Goal: Task Accomplishment & Management: Manage account settings

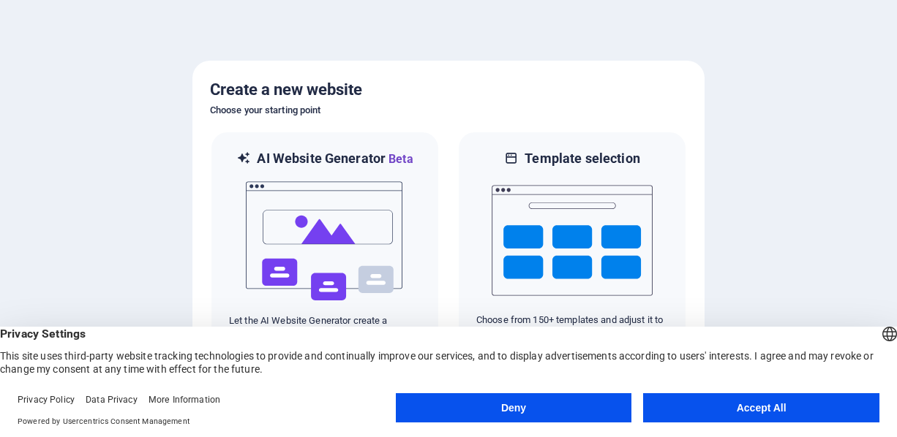
click at [693, 400] on button "Accept All" at bounding box center [761, 407] width 236 height 29
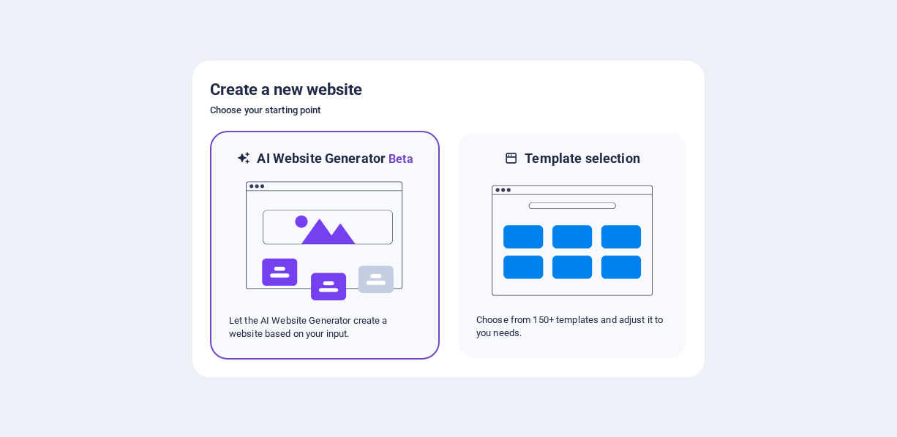
click at [374, 249] on img at bounding box center [324, 241] width 161 height 146
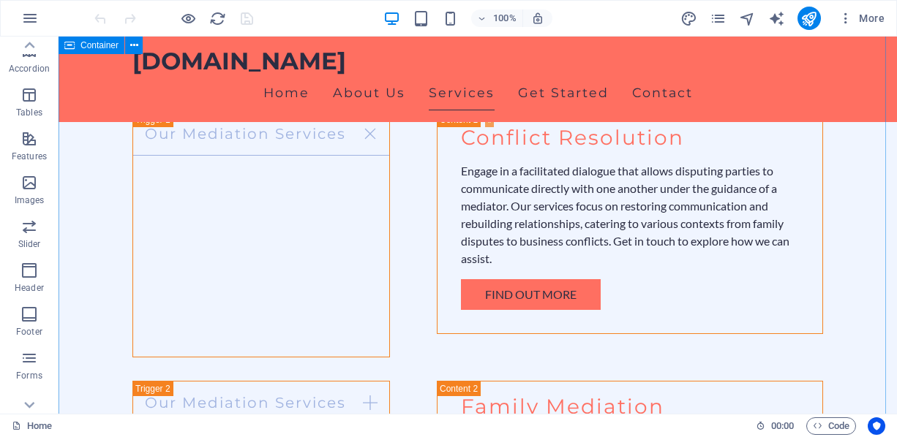
scroll to position [1975, 0]
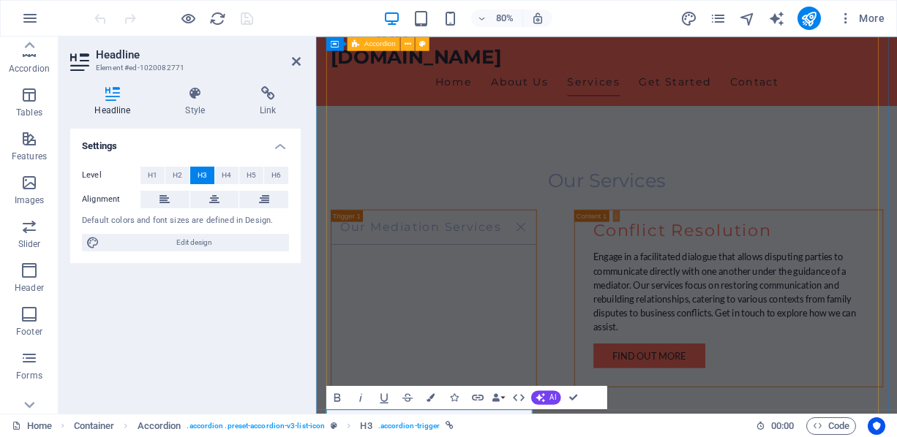
scroll to position [1644, 0]
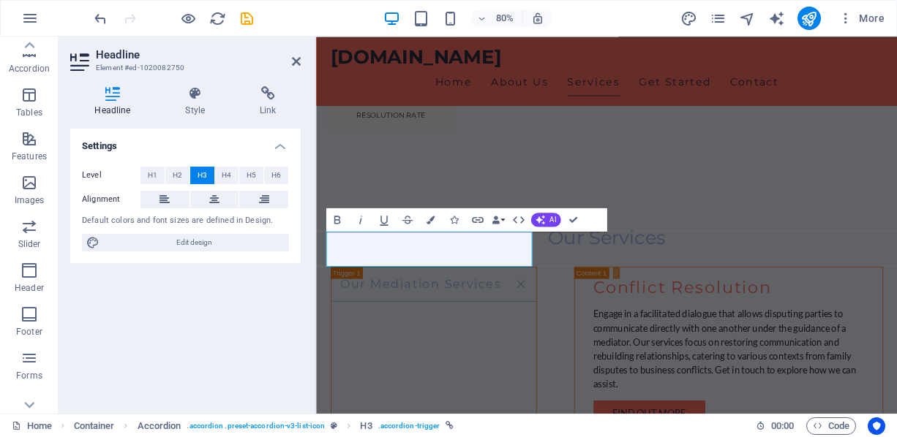
scroll to position [1657, 0]
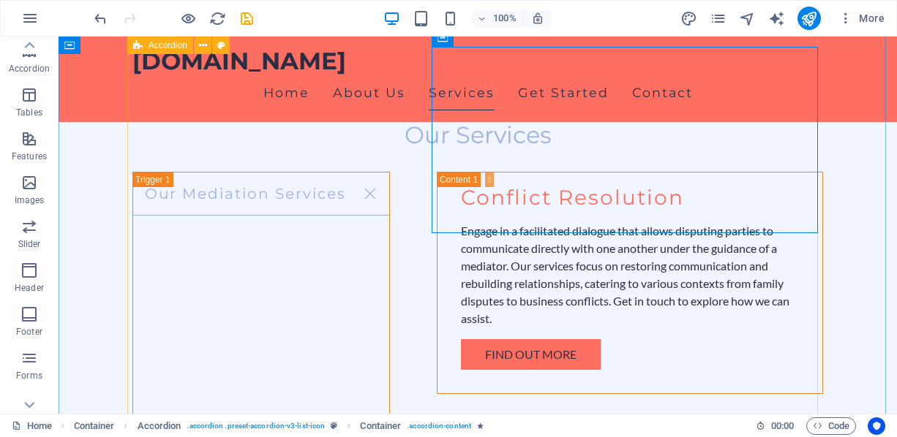
scroll to position [1476, 0]
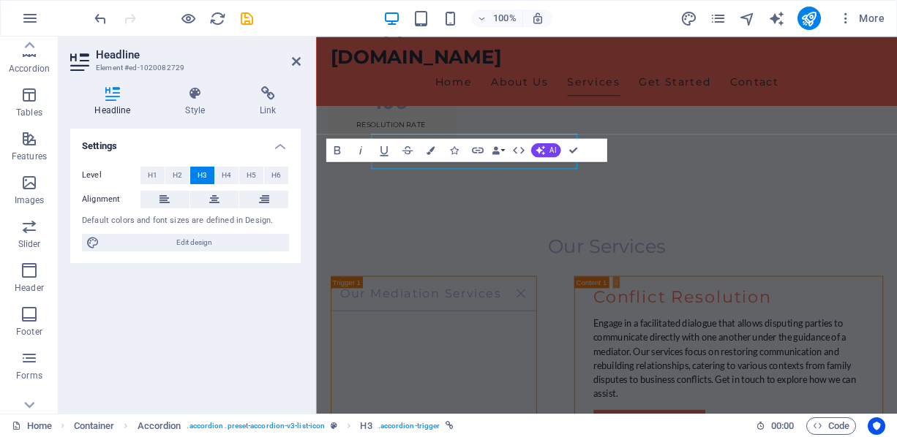
scroll to position [1511, 0]
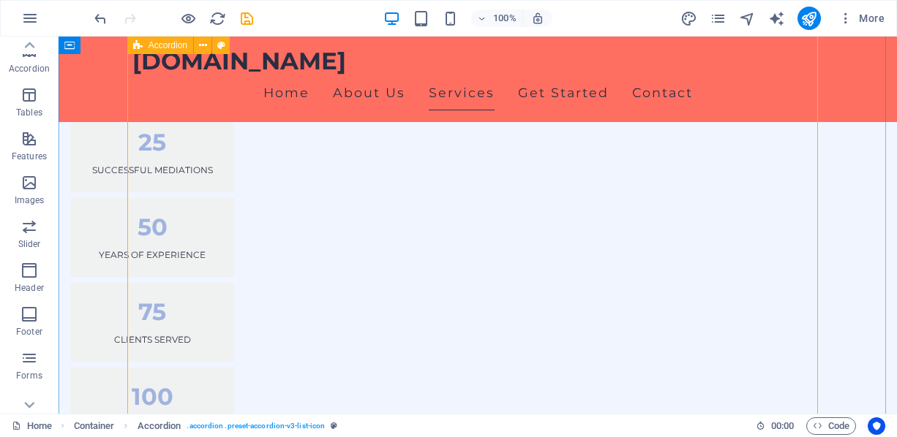
scroll to position [1183, 0]
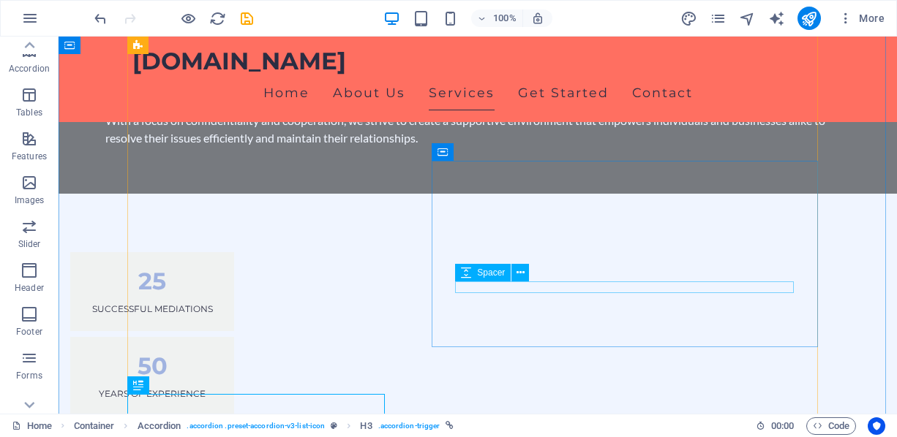
scroll to position [1037, 0]
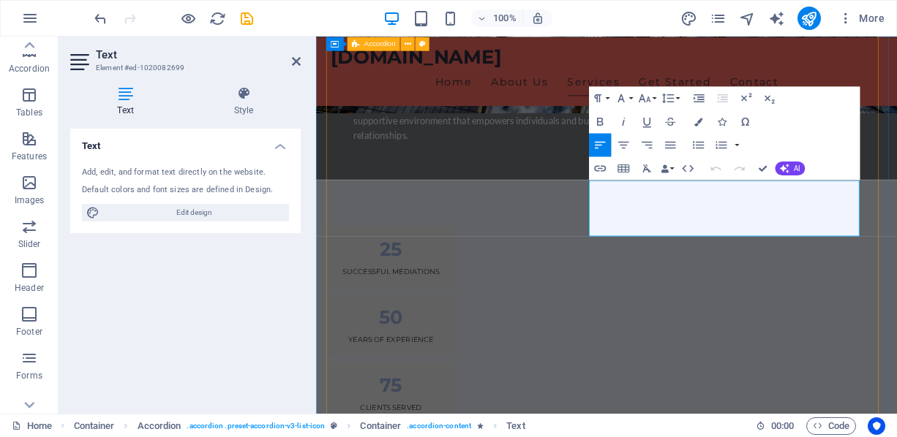
scroll to position [1072, 0]
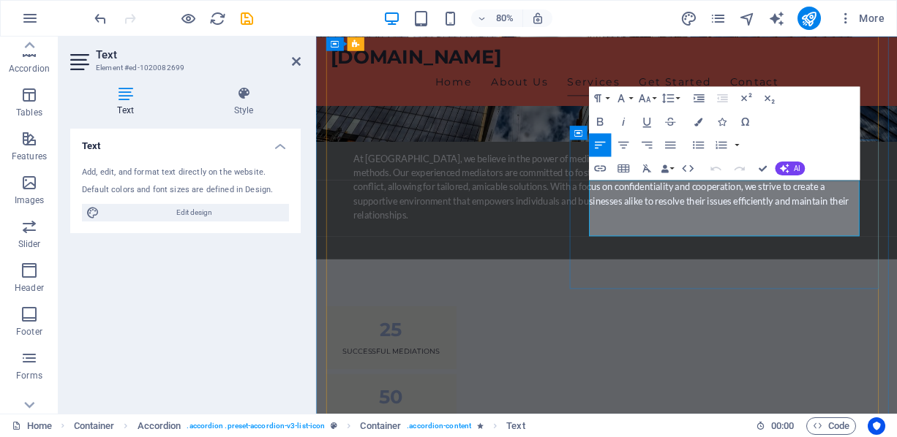
drag, startPoint x: 718, startPoint y: 225, endPoint x: 813, endPoint y: 230, distance: 95.2
drag, startPoint x: 815, startPoint y: 230, endPoint x: 720, endPoint y: 225, distance: 95.9
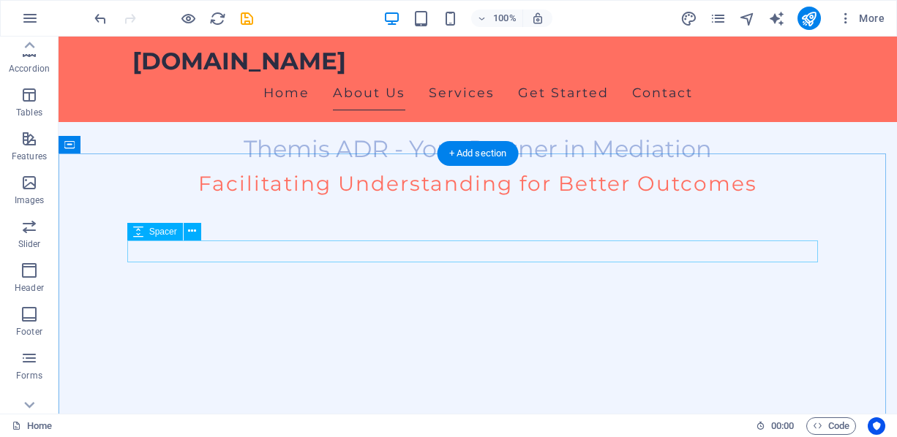
scroll to position [671, 0]
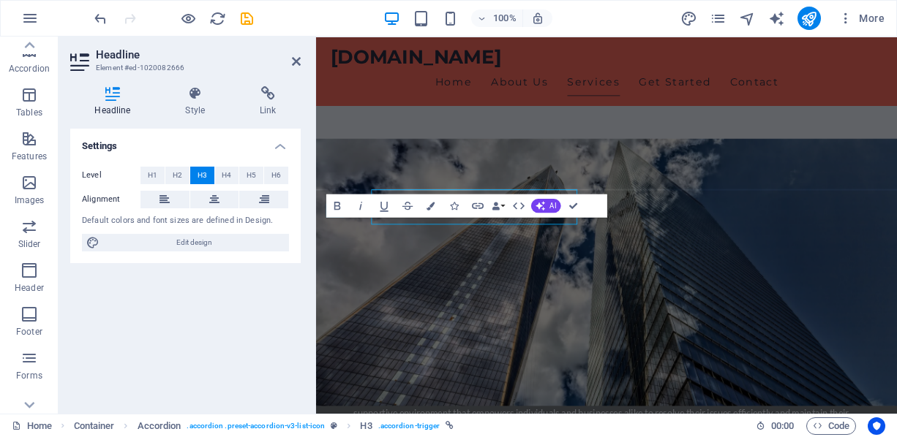
scroll to position [707, 0]
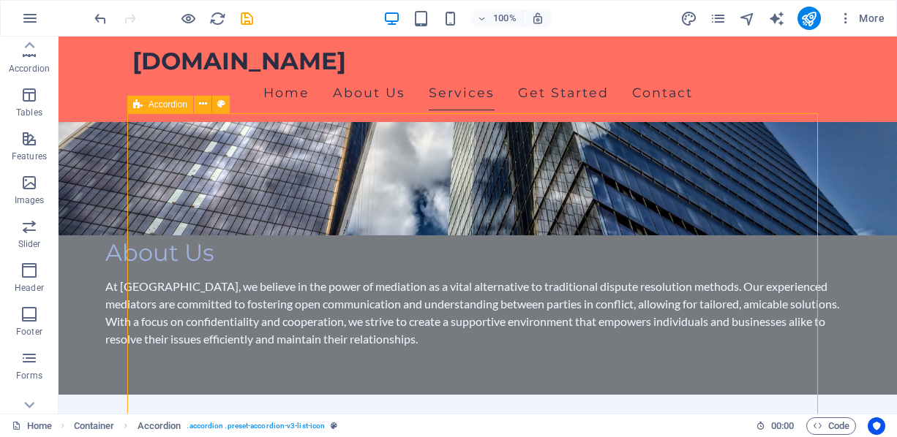
scroll to position [891, 0]
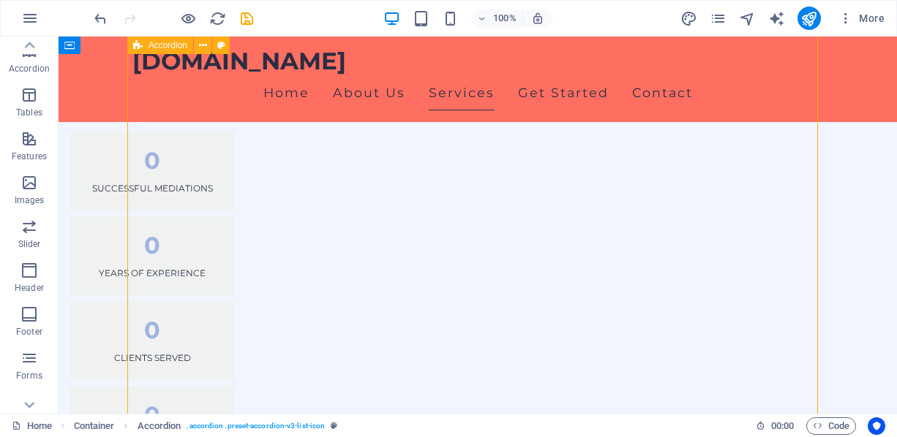
scroll to position [1183, 0]
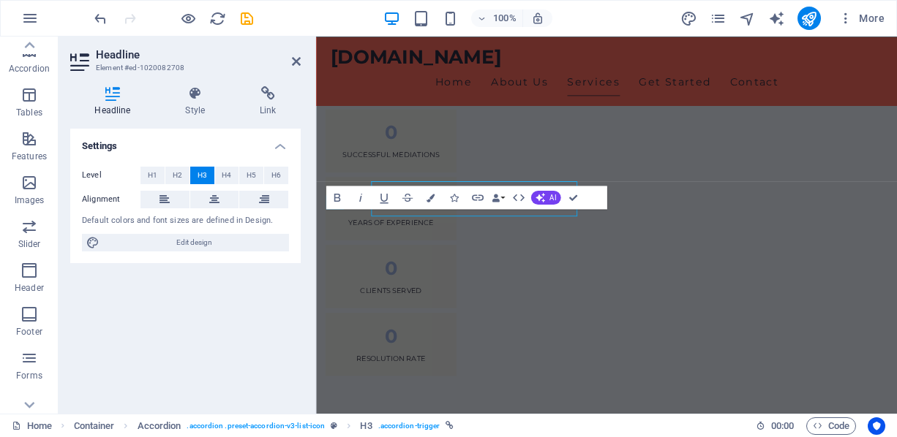
scroll to position [1218, 0]
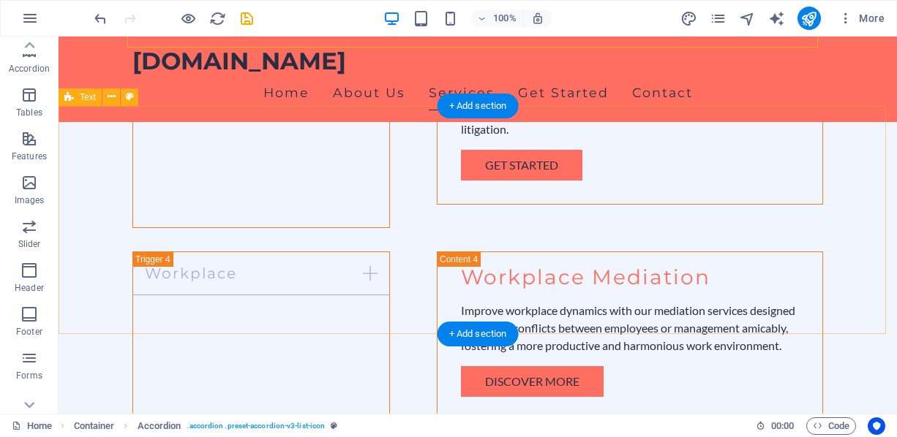
scroll to position [1988, 0]
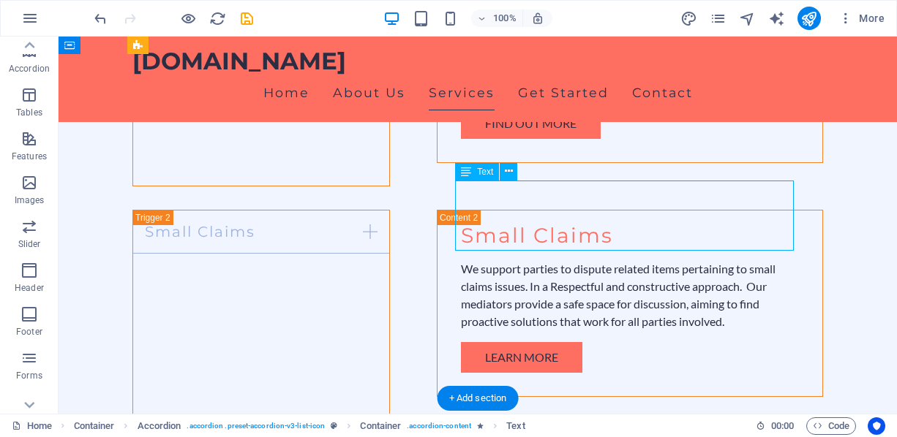
scroll to position [2023, 0]
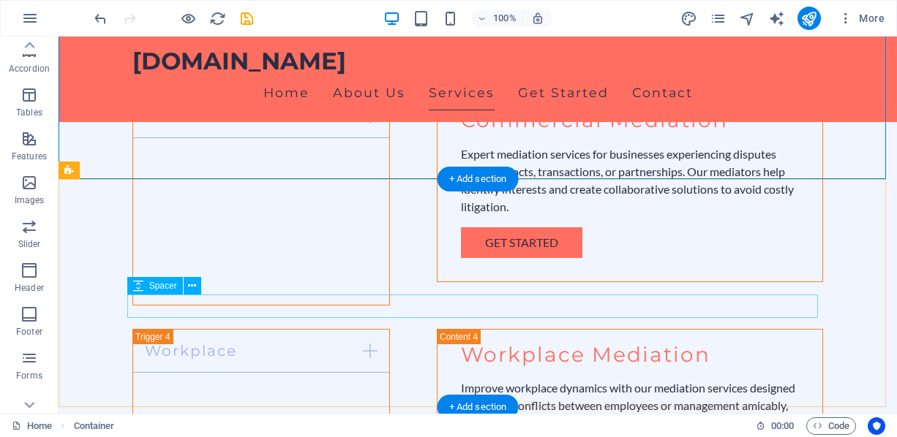
scroll to position [2207, 0]
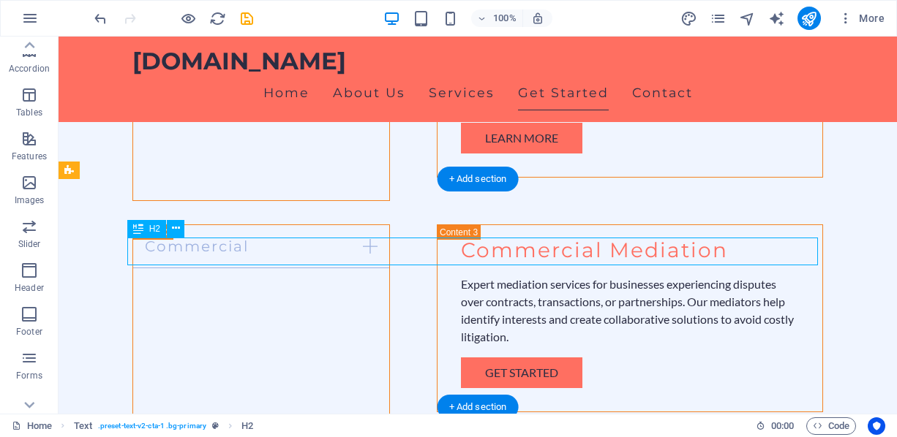
scroll to position [2242, 0]
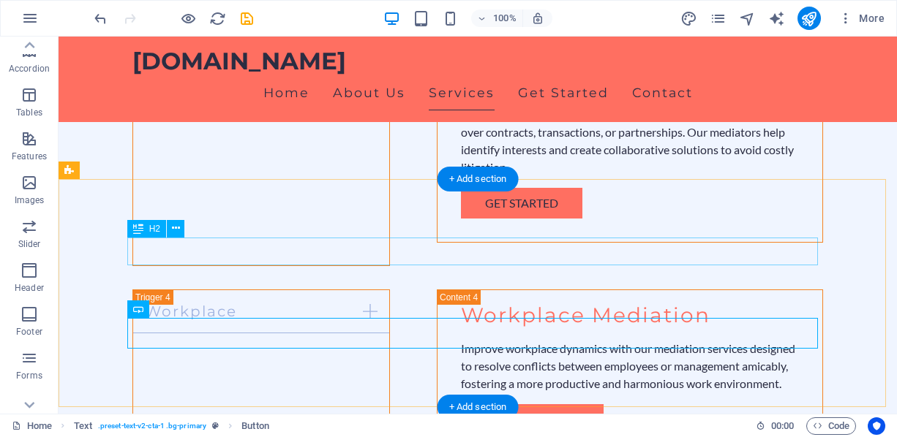
scroll to position [2207, 0]
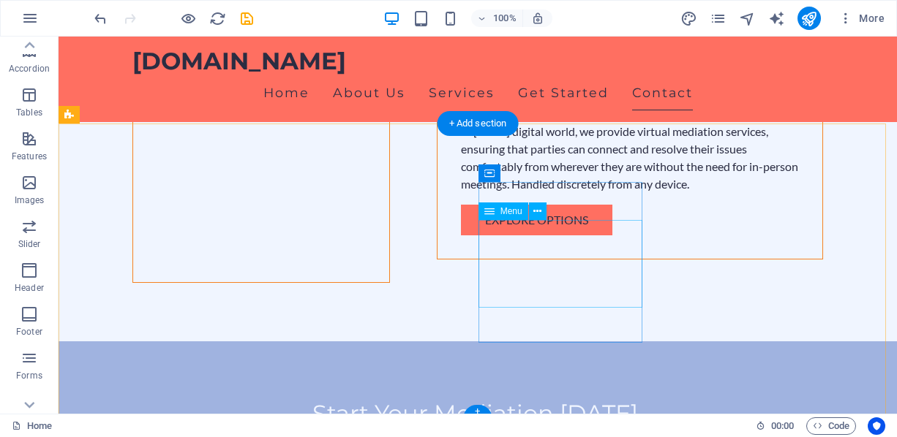
scroll to position [2898, 0]
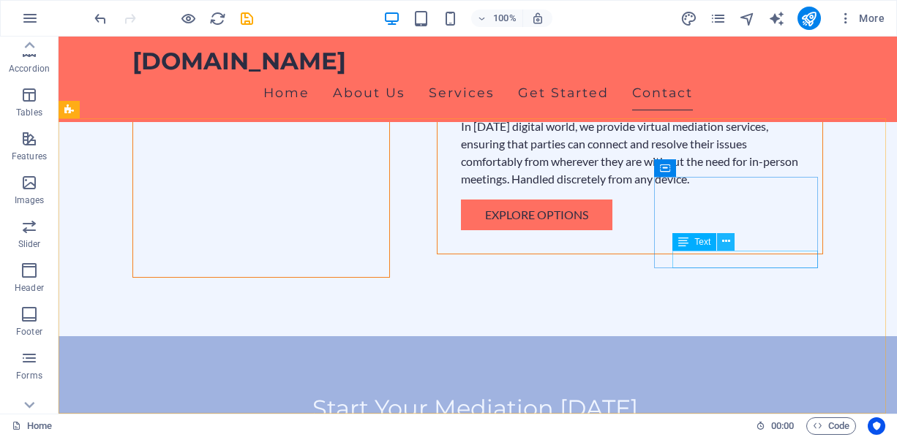
click at [729, 242] on icon at bounding box center [726, 241] width 8 height 15
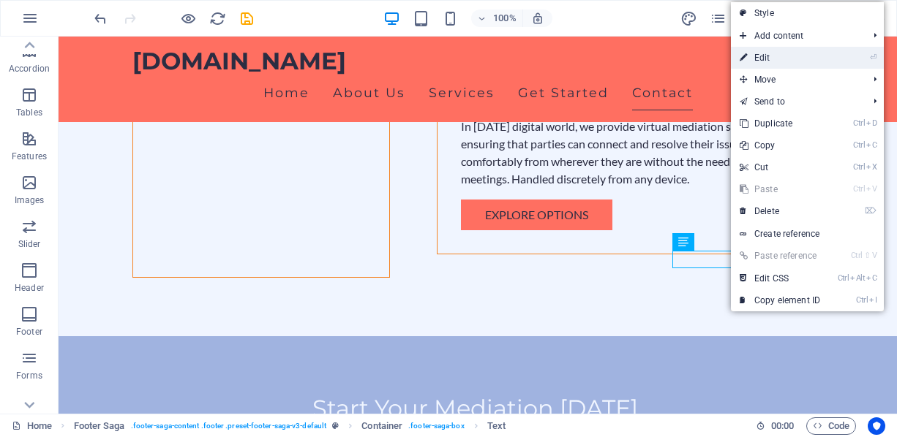
click at [782, 56] on link "⏎ Edit" at bounding box center [780, 58] width 98 height 22
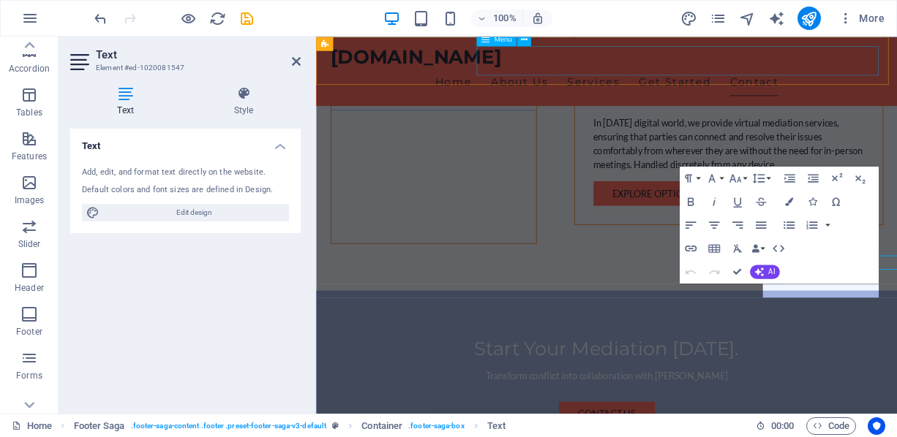
scroll to position [2839, 0]
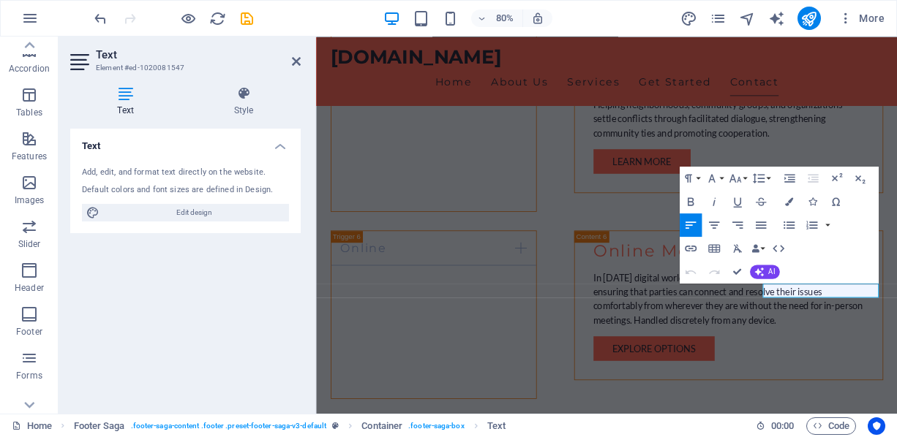
click at [827, 264] on div "Paragraph Format Normal Heading 1 Heading 2 Heading 3 Heading 4 Heading 5 Headi…" at bounding box center [778, 225] width 199 height 117
click at [760, 268] on icon "button" at bounding box center [759, 272] width 10 height 10
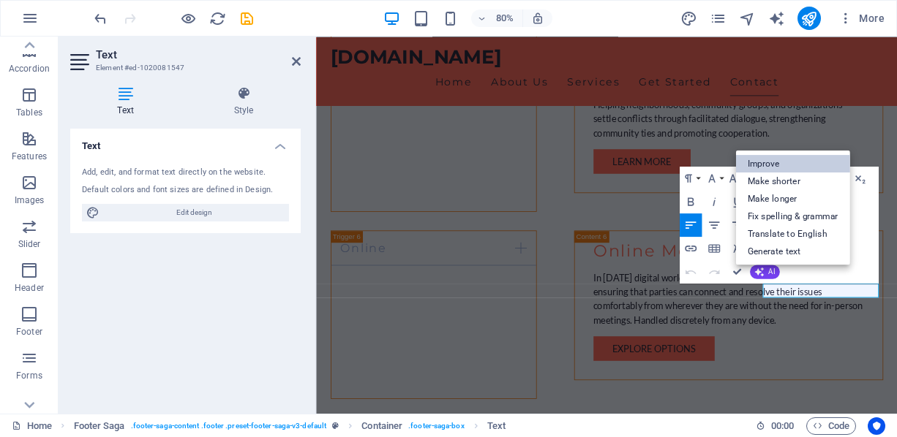
click at [774, 164] on link "Improve" at bounding box center [792, 164] width 114 height 18
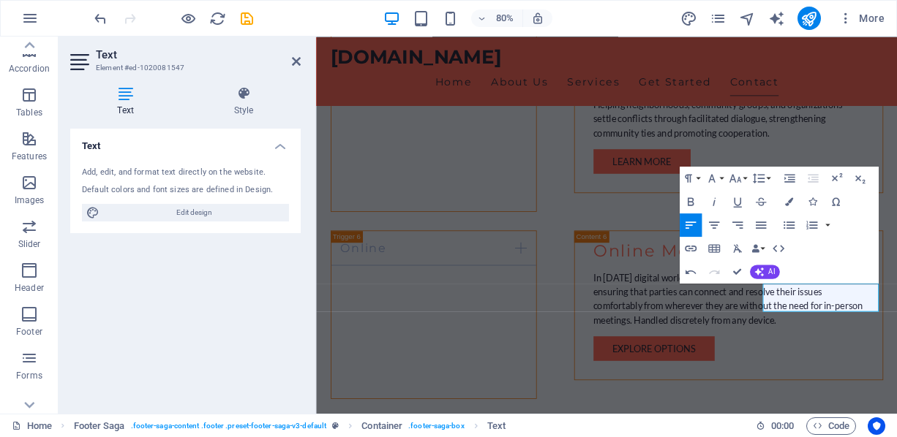
click at [825, 268] on div "Paragraph Format Normal Heading 1 Heading 2 Heading 3 Heading 4 Heading 5 Headi…" at bounding box center [778, 225] width 199 height 117
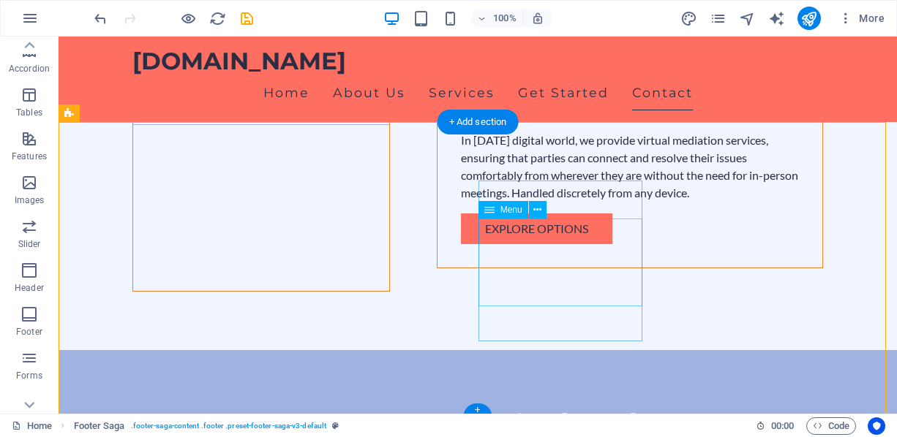
scroll to position [2898, 0]
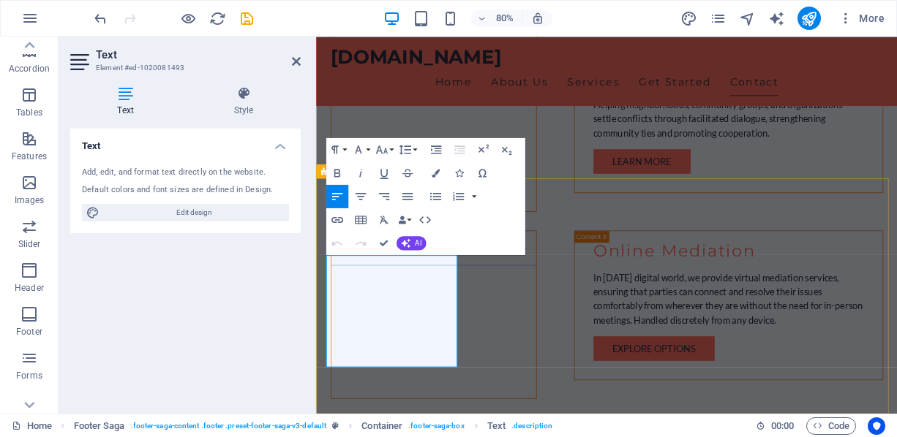
copy p "To help preserve relationships."
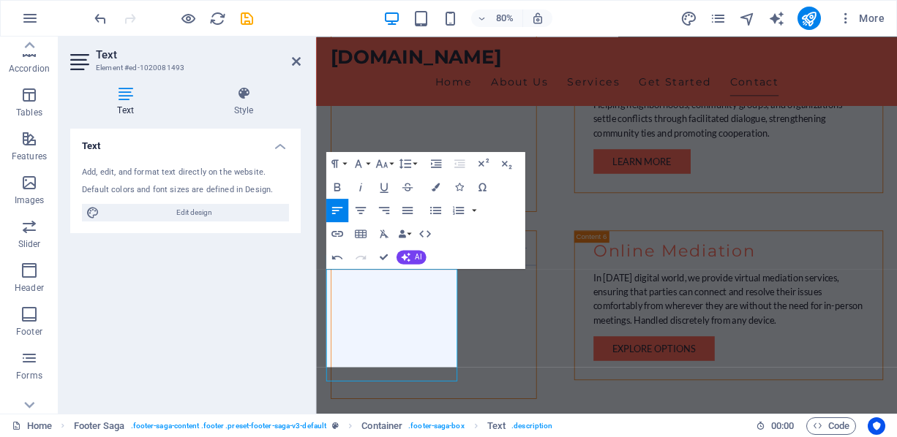
scroll to position [2822, 0]
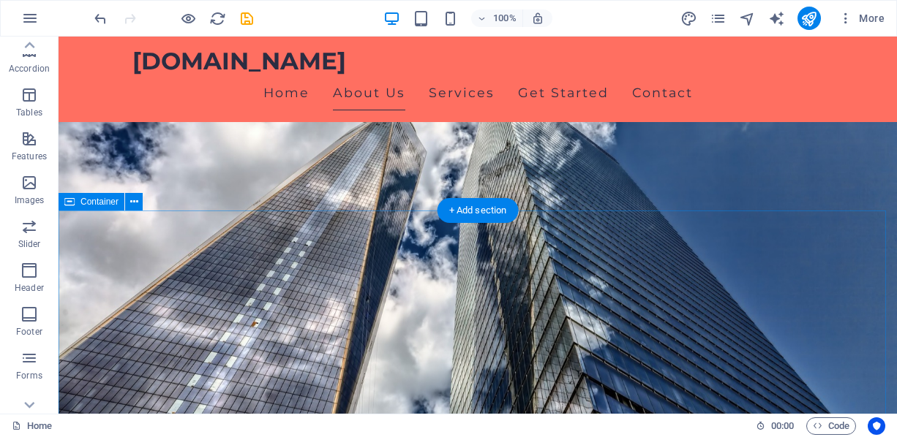
scroll to position [614, 0]
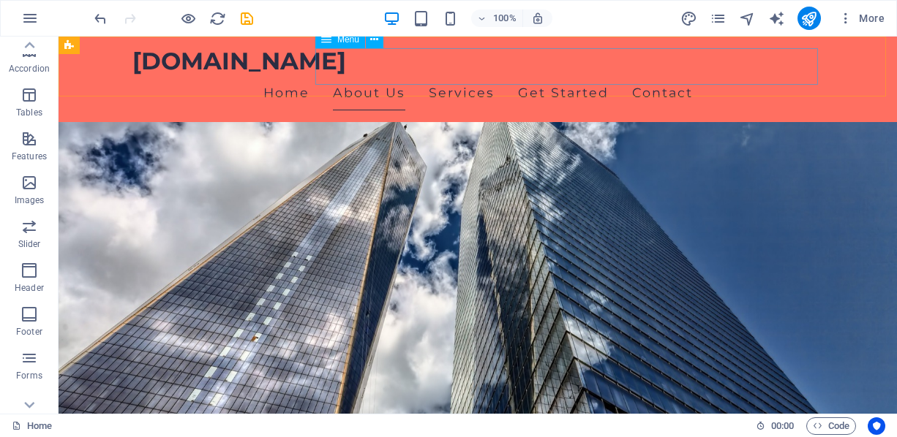
click at [634, 75] on nav "Home About Us Services Get Started Contact" at bounding box center [477, 93] width 690 height 37
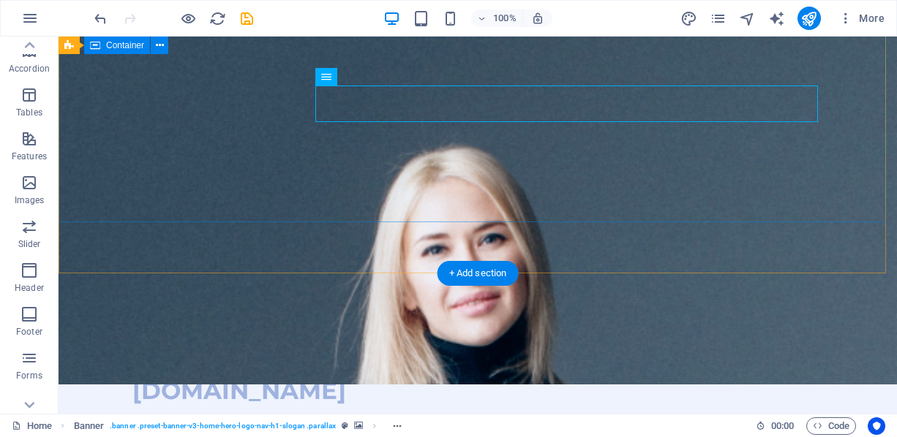
scroll to position [0, 0]
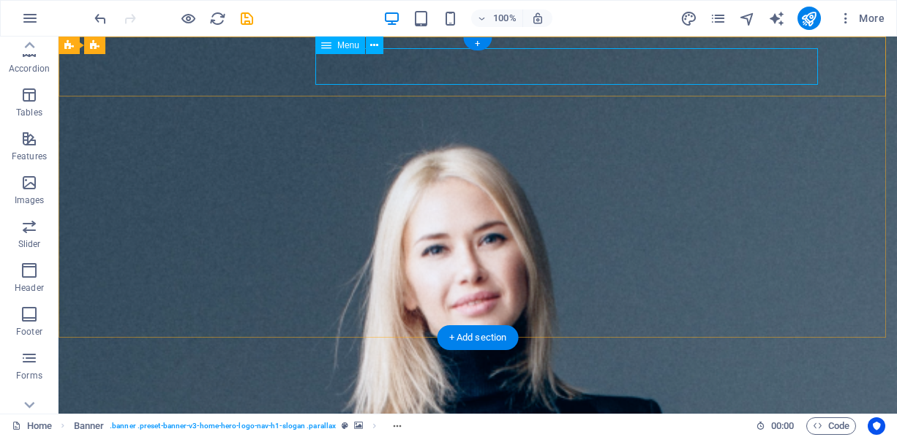
select select
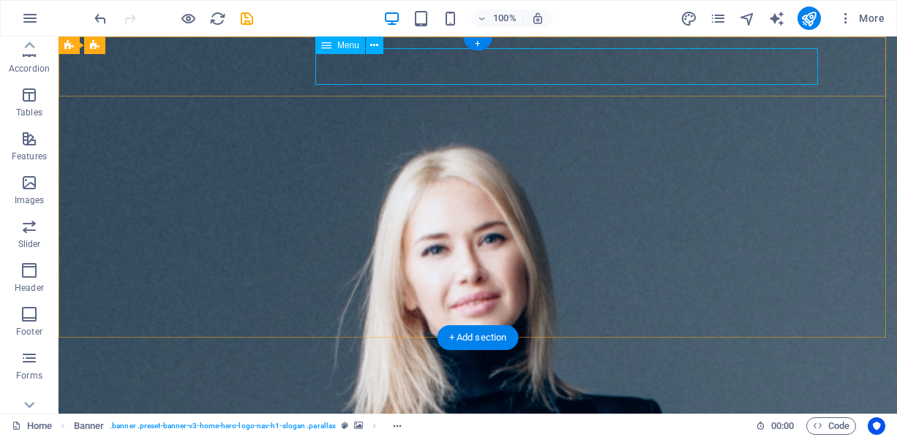
select select
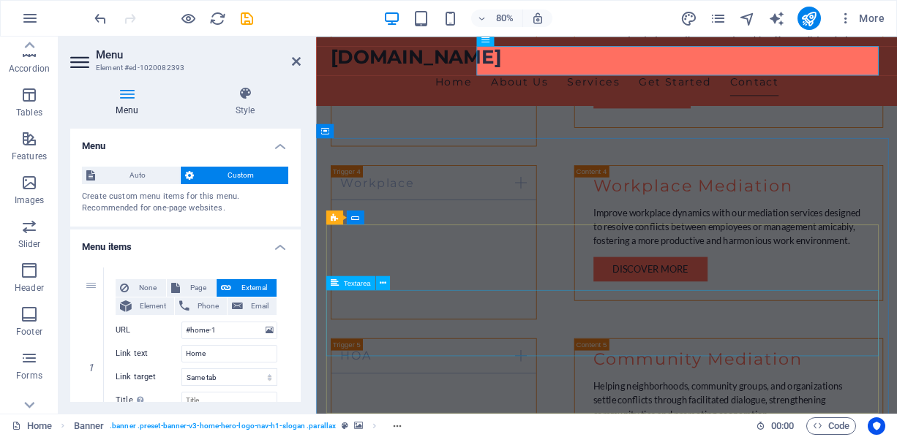
scroll to position [2822, 0]
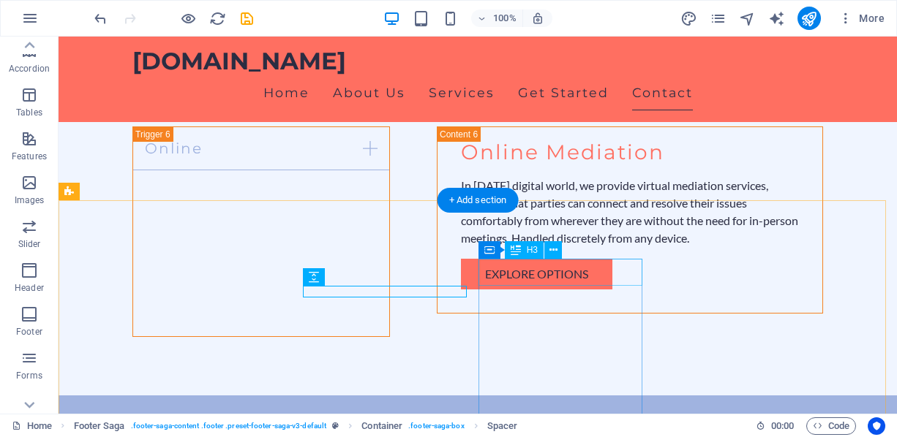
scroll to position [2882, 0]
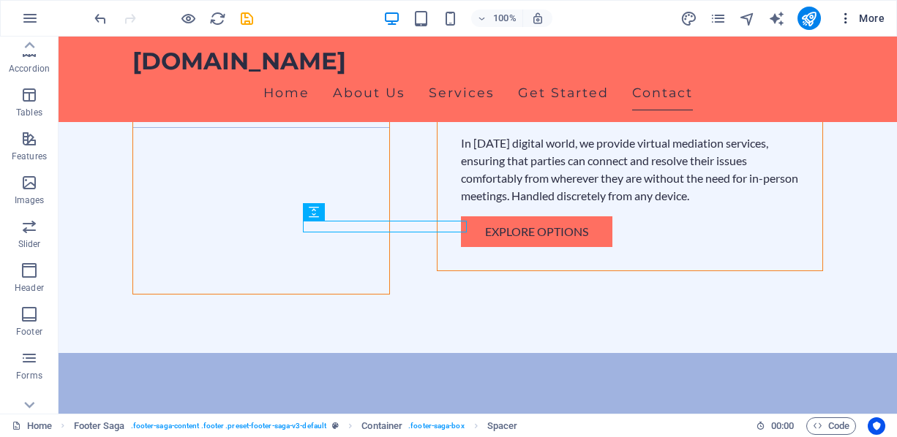
click at [871, 12] on span "More" at bounding box center [861, 18] width 46 height 15
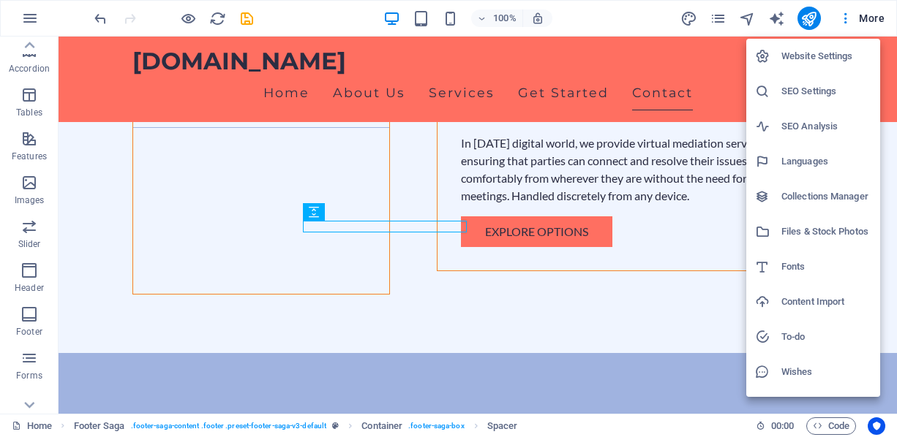
click at [32, 16] on div at bounding box center [448, 218] width 897 height 437
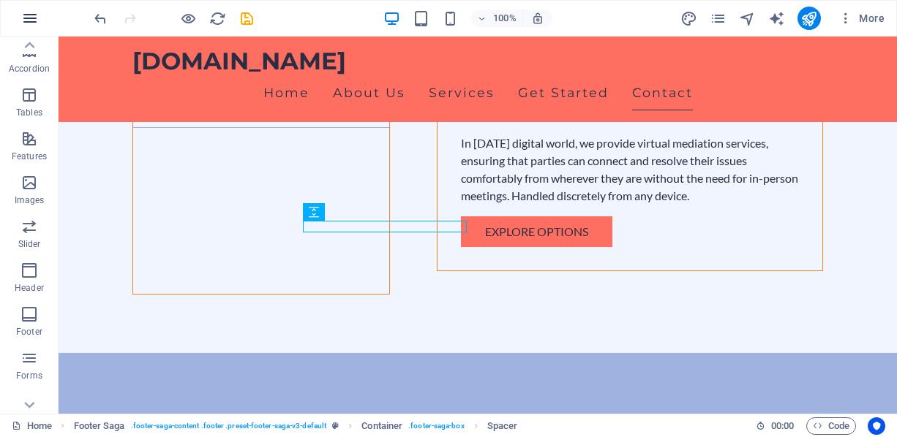
click at [32, 17] on icon "button" at bounding box center [30, 19] width 18 height 18
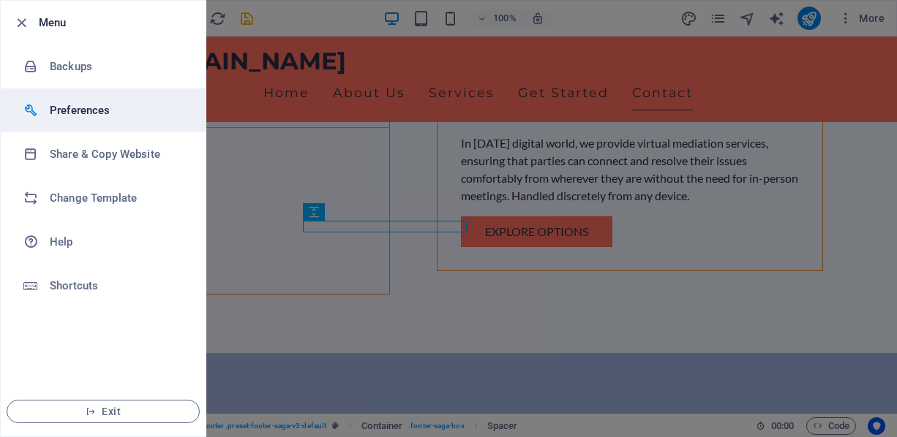
click at [92, 108] on h6 "Preferences" at bounding box center [117, 111] width 135 height 18
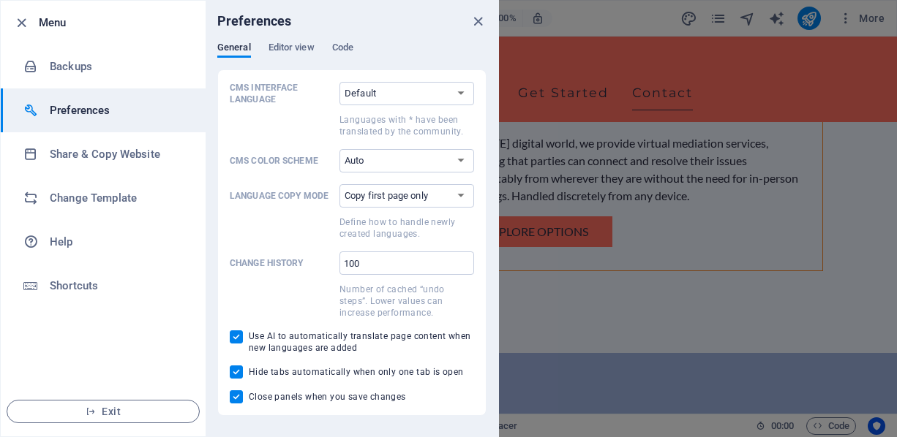
click at [344, 345] on span "Use AI to automatically translate page content when new languages are added" at bounding box center [361, 342] width 225 height 23
click at [249, 344] on input "Use AI to automatically translate page content when new languages are added" at bounding box center [239, 337] width 19 height 13
checkbox input "false"
click at [305, 288] on span at bounding box center [282, 300] width 104 height 38
click at [339, 275] on input "100" at bounding box center [406, 263] width 135 height 23
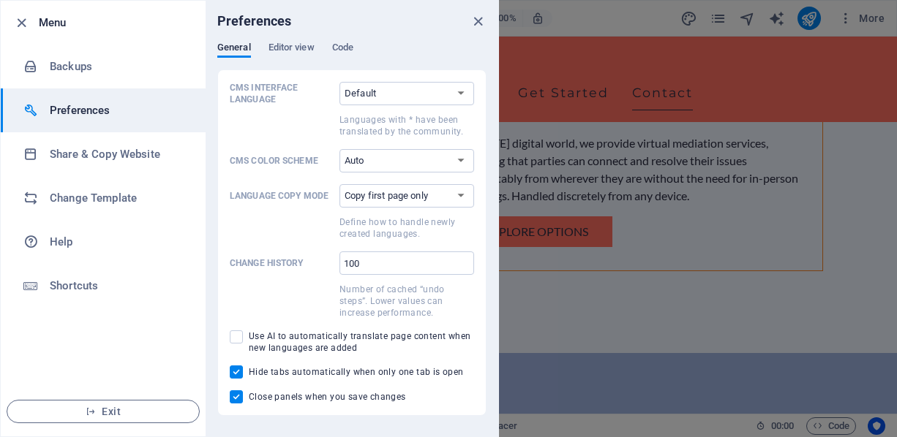
click at [290, 173] on div "CMS Interface Language Default Deutsch English Español Suomi* Français Magyar I…" at bounding box center [352, 243] width 244 height 322
click at [280, 47] on span "Editor view" at bounding box center [291, 49] width 46 height 20
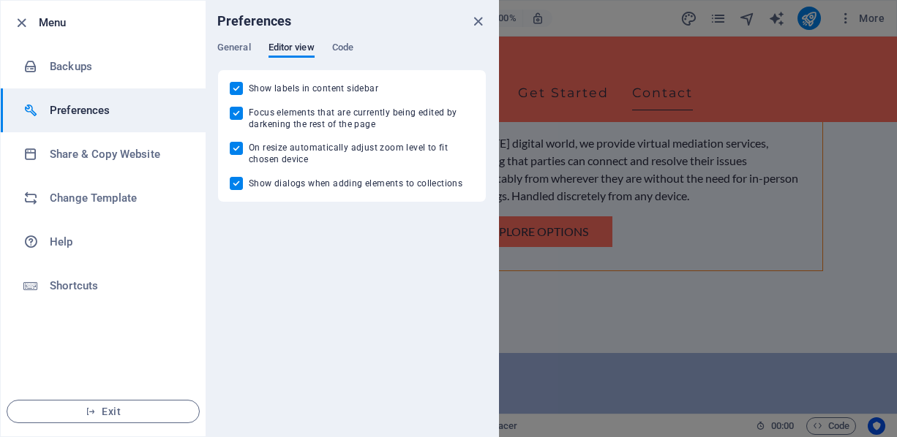
click at [359, 46] on div "General Editor view Code" at bounding box center [351, 56] width 269 height 28
click at [346, 48] on span "Code" at bounding box center [342, 49] width 21 height 20
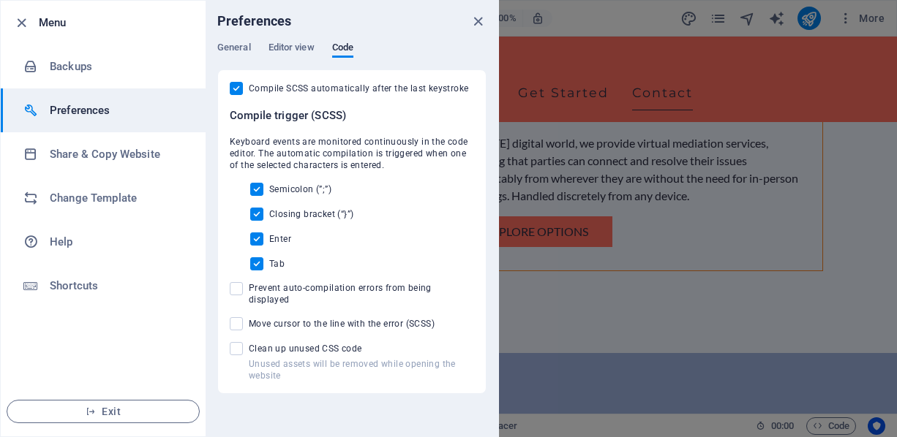
click at [407, 318] on span "Move cursor to the line with the error (SCSS)" at bounding box center [342, 324] width 186 height 12
click at [249, 317] on input "Move cursor to the line with the error (SCSS)" at bounding box center [239, 323] width 19 height 13
checkbox input "true"
click at [260, 343] on span "Clean up unused CSS code" at bounding box center [361, 349] width 225 height 12
click at [249, 342] on input "Unused assets will be removed while opening the website Clean up unused CSS code" at bounding box center [239, 348] width 19 height 13
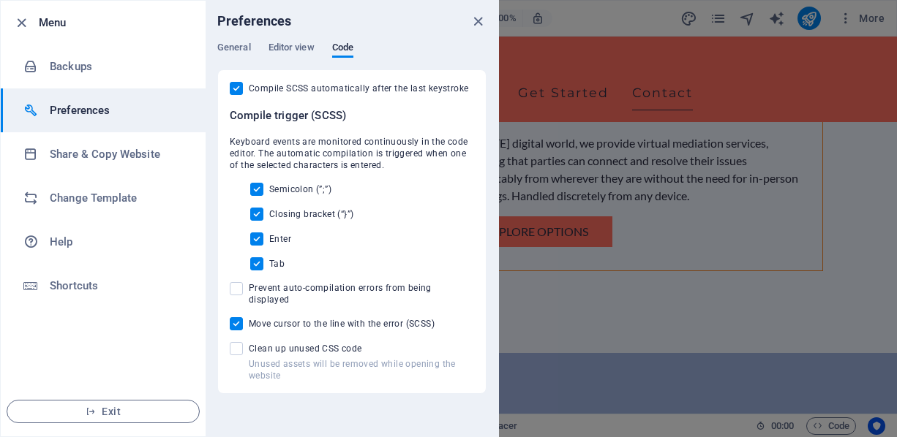
checkbox input "true"
click at [97, 116] on h6 "Preferences" at bounding box center [117, 111] width 135 height 18
click at [242, 50] on span "General" at bounding box center [234, 49] width 34 height 20
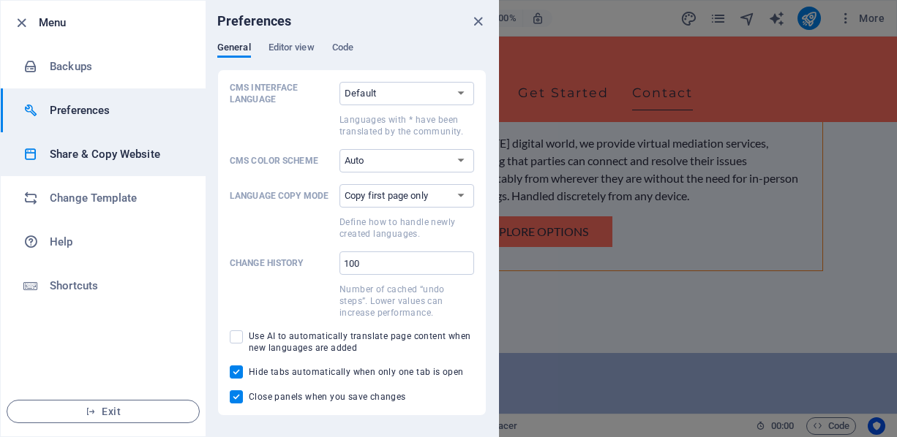
click at [108, 147] on h6 "Share & Copy Website" at bounding box center [117, 155] width 135 height 18
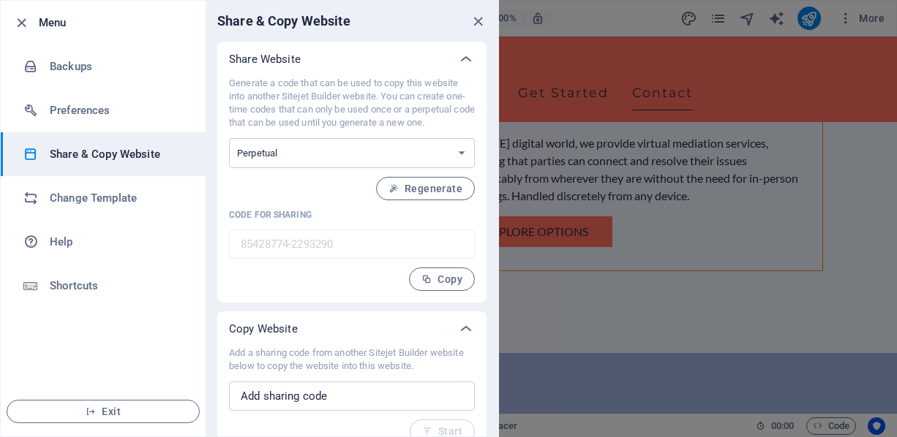
scroll to position [18, 0]
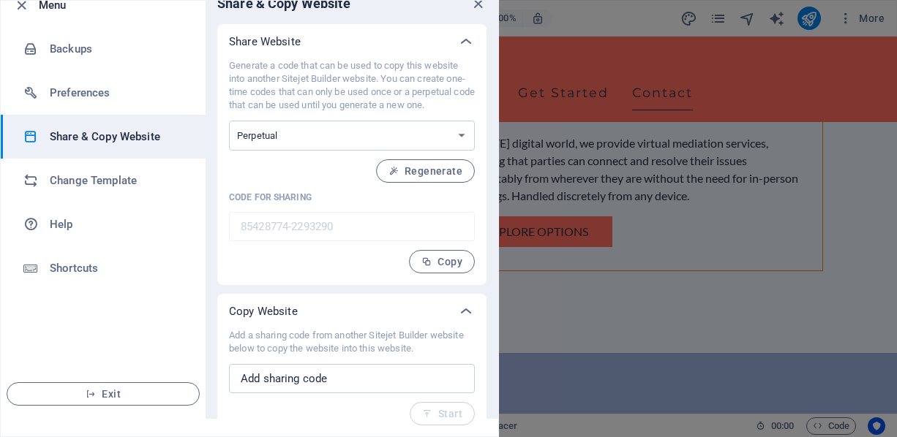
click at [381, 318] on div "Copy Website" at bounding box center [351, 311] width 269 height 35
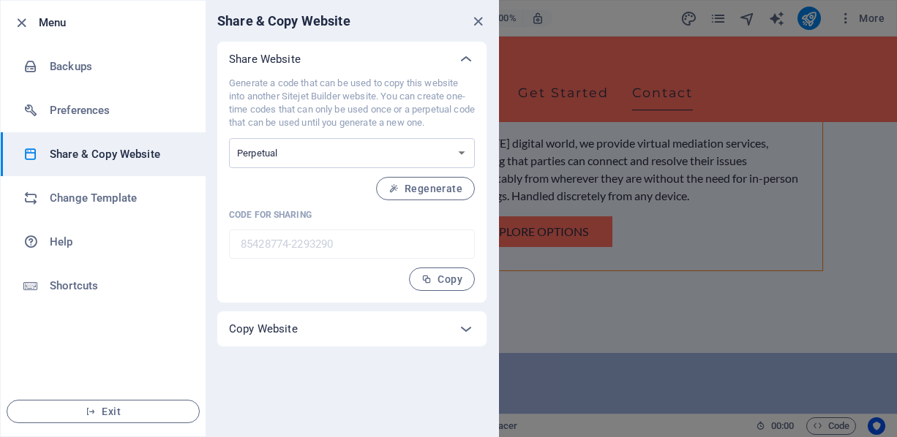
scroll to position [0, 0]
click at [425, 278] on icon "button" at bounding box center [426, 279] width 10 height 10
click at [481, 25] on icon "close" at bounding box center [478, 21] width 17 height 17
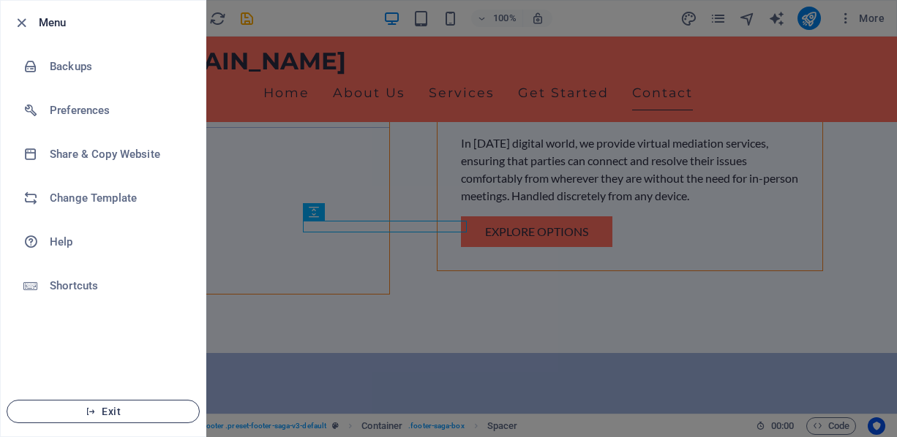
click at [97, 404] on button "Exit" at bounding box center [103, 411] width 193 height 23
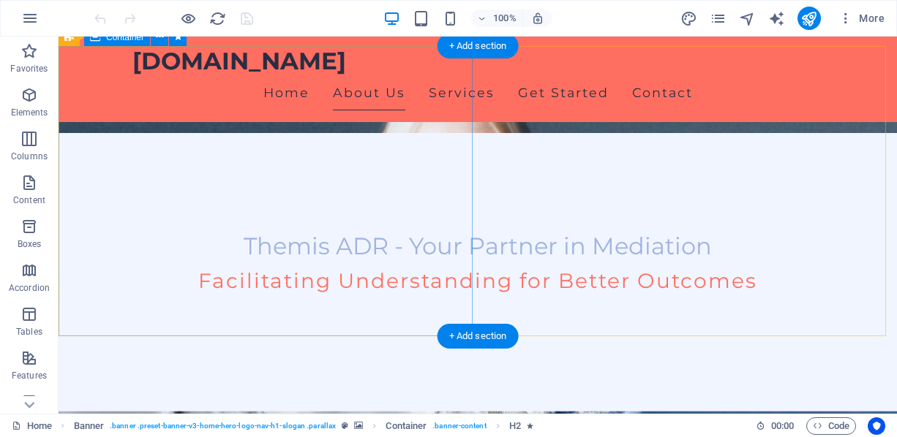
scroll to position [293, 0]
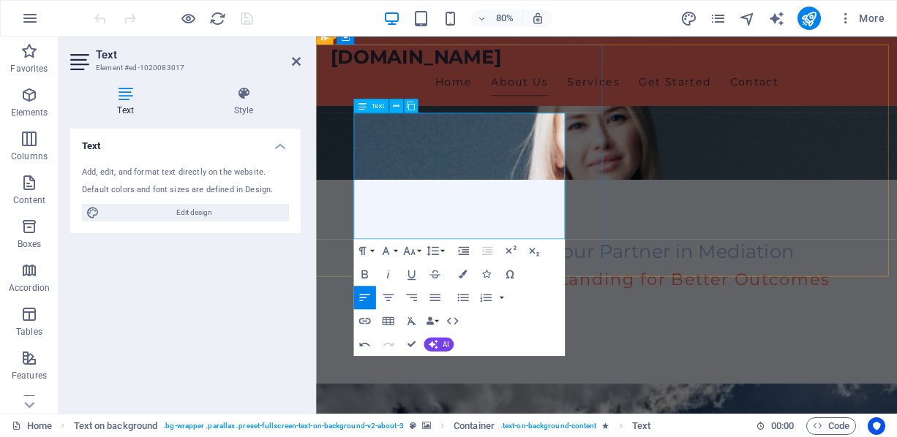
scroll to position [439, 0]
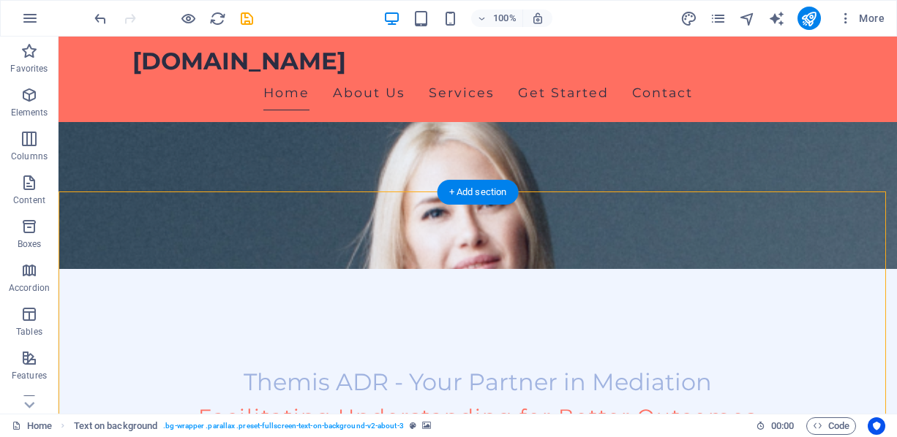
scroll to position [146, 0]
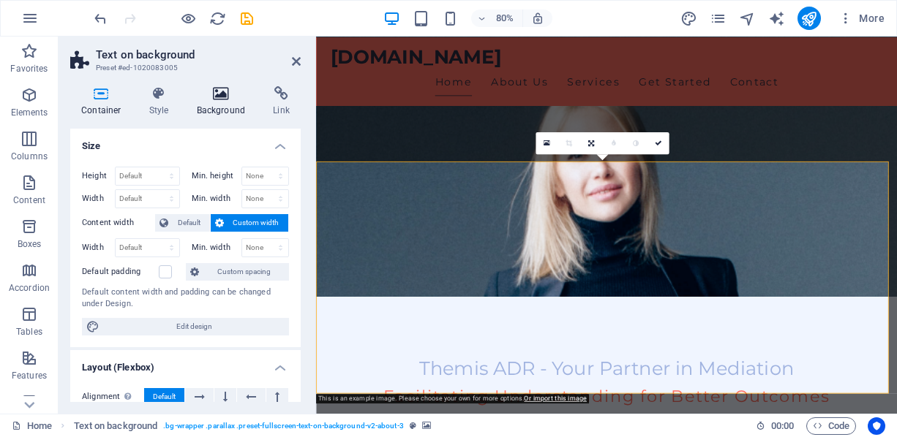
click at [229, 99] on icon at bounding box center [221, 93] width 71 height 15
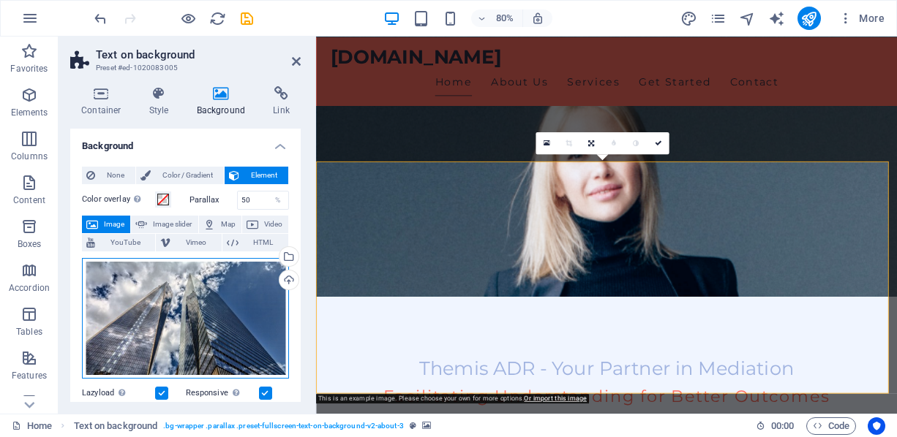
click at [162, 328] on div "Drag files here, click to choose files or select files from Files or our free s…" at bounding box center [185, 318] width 207 height 121
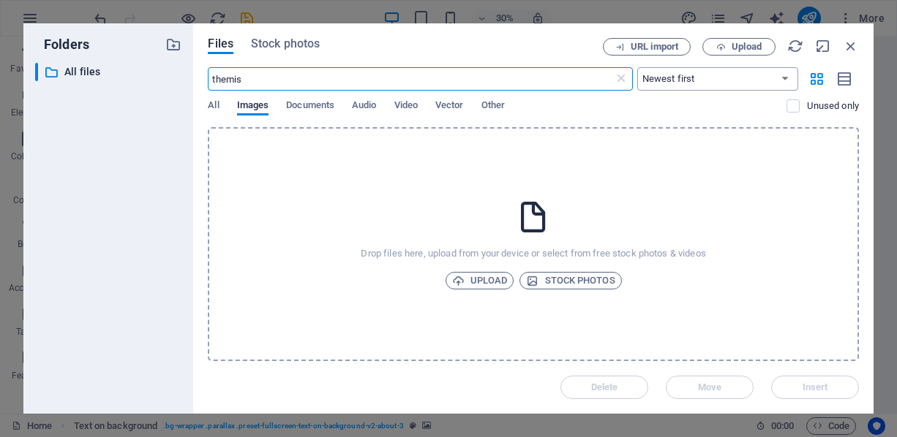
type input "themis"
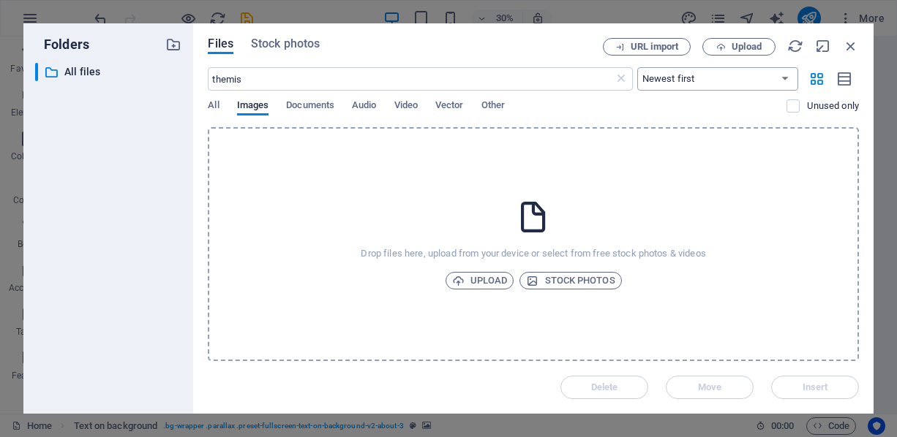
click at [655, 75] on select "Newest first Oldest first Name (A-Z) Name (Z-A) Size (0-9) Size (9-0) Resolutio…" at bounding box center [717, 78] width 161 height 23
click at [287, 49] on span "Stock photos" at bounding box center [285, 44] width 69 height 18
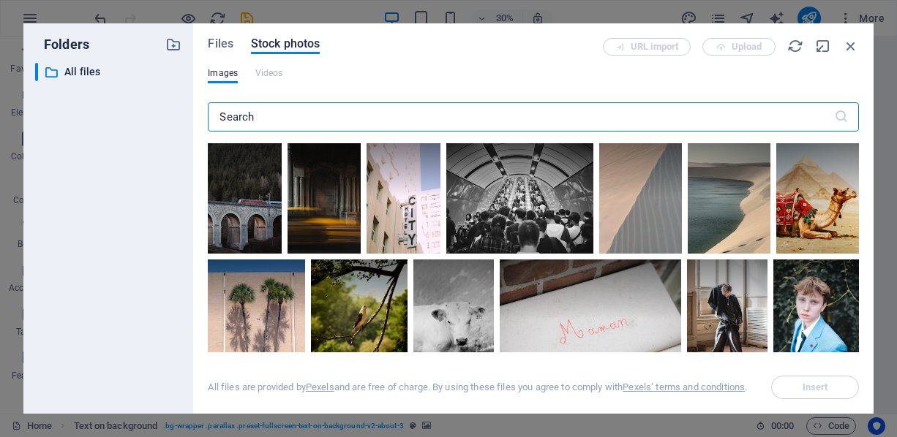
click at [362, 124] on input "text" at bounding box center [520, 116] width 625 height 29
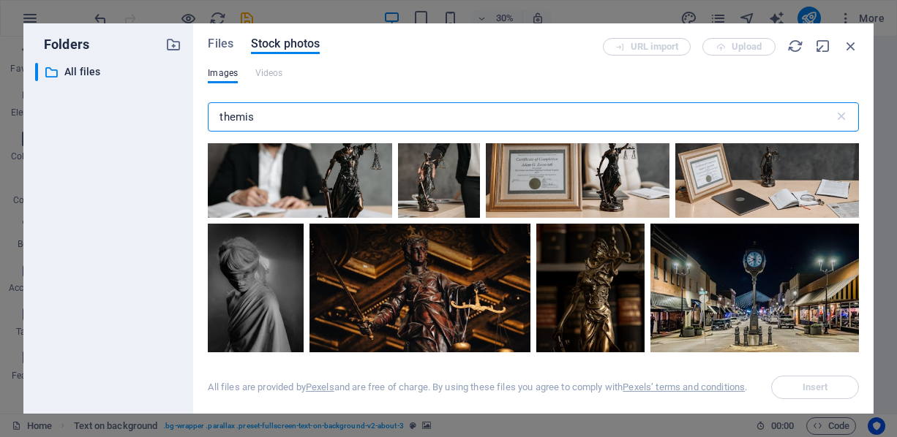
scroll to position [219, 0]
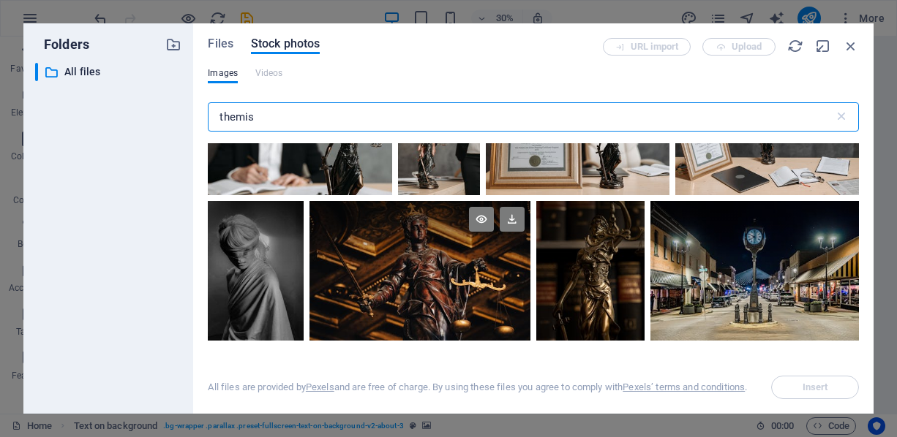
type input "themis"
click at [410, 260] on div at bounding box center [419, 235] width 221 height 69
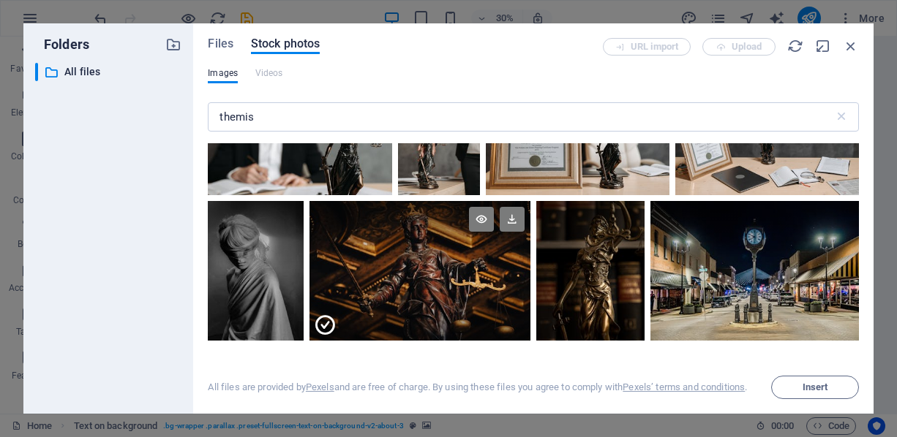
click at [410, 260] on div at bounding box center [419, 235] width 221 height 69
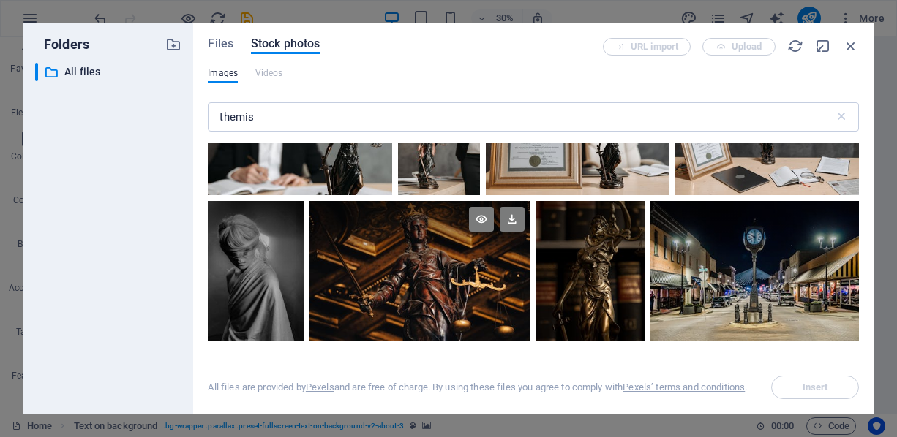
click at [410, 260] on div at bounding box center [419, 235] width 221 height 69
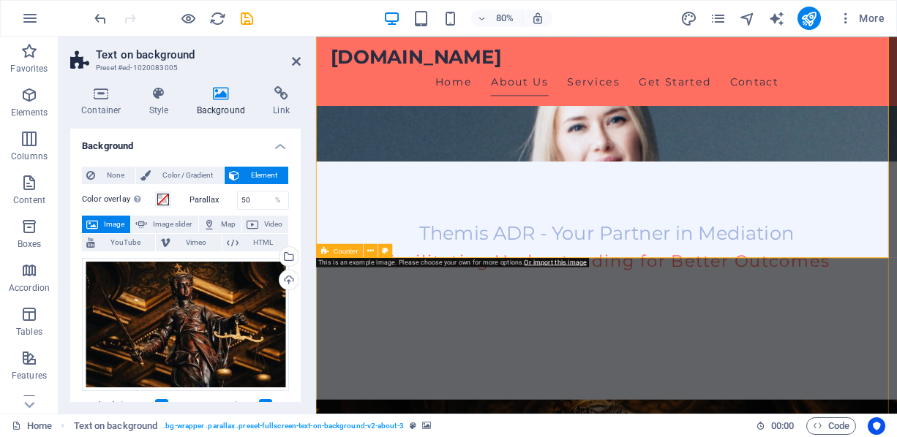
scroll to position [293, 0]
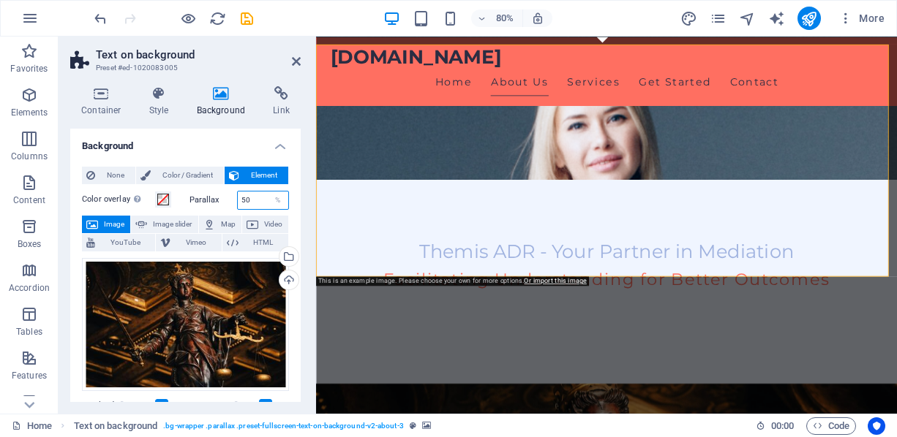
click at [255, 202] on input "50" at bounding box center [263, 201] width 51 height 18
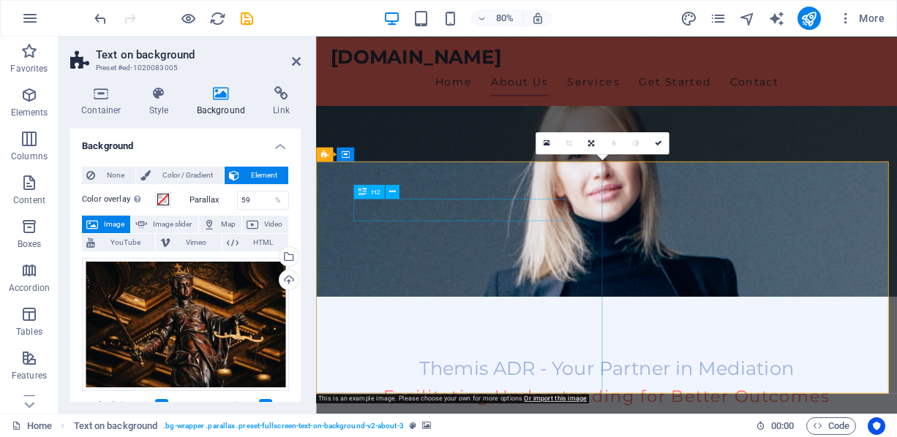
scroll to position [73, 0]
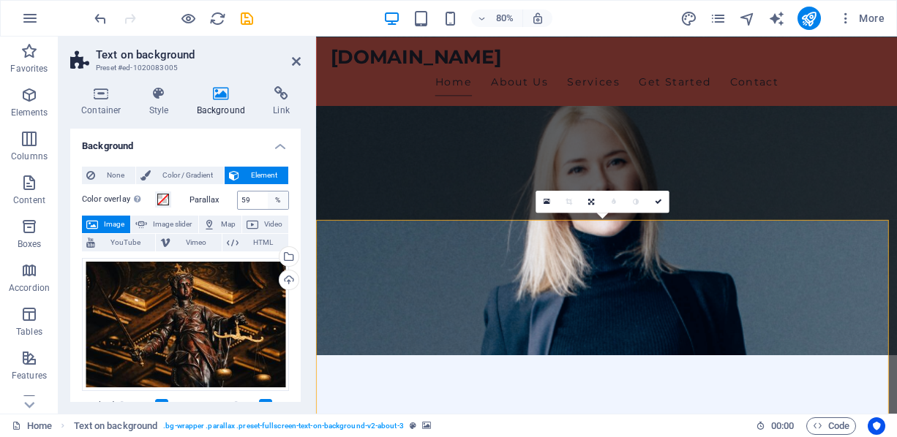
click at [268, 200] on div "%" at bounding box center [278, 201] width 20 height 18
click at [255, 200] on input "59" at bounding box center [263, 201] width 51 height 18
type input "46"
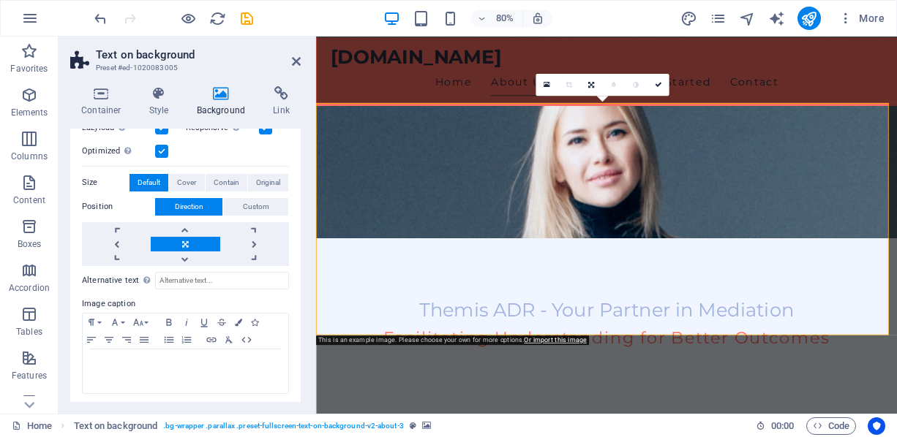
scroll to position [279, 0]
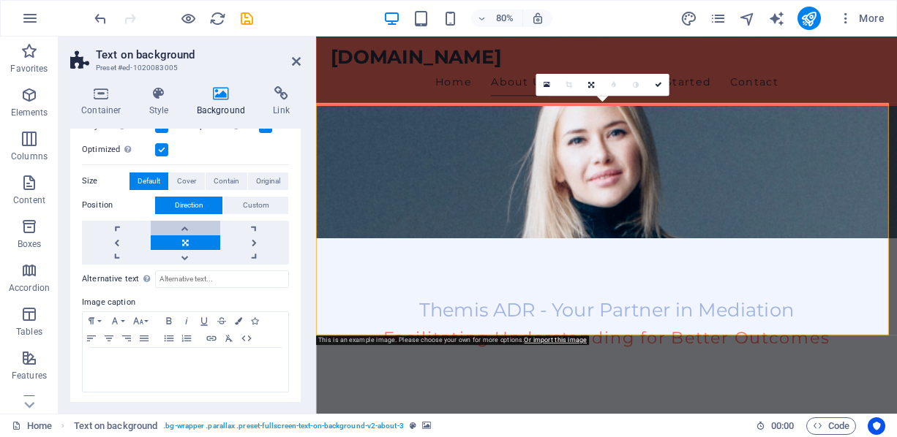
click at [197, 222] on link at bounding box center [185, 228] width 69 height 15
click at [195, 250] on link at bounding box center [185, 257] width 69 height 15
click at [128, 236] on link at bounding box center [116, 243] width 69 height 15
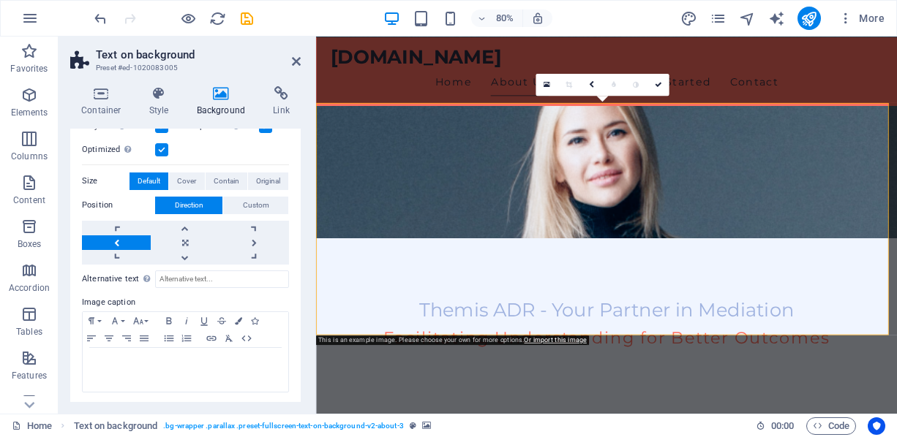
click at [128, 236] on link at bounding box center [116, 243] width 69 height 15
click at [123, 227] on link at bounding box center [116, 228] width 69 height 15
click at [163, 222] on link at bounding box center [185, 228] width 69 height 15
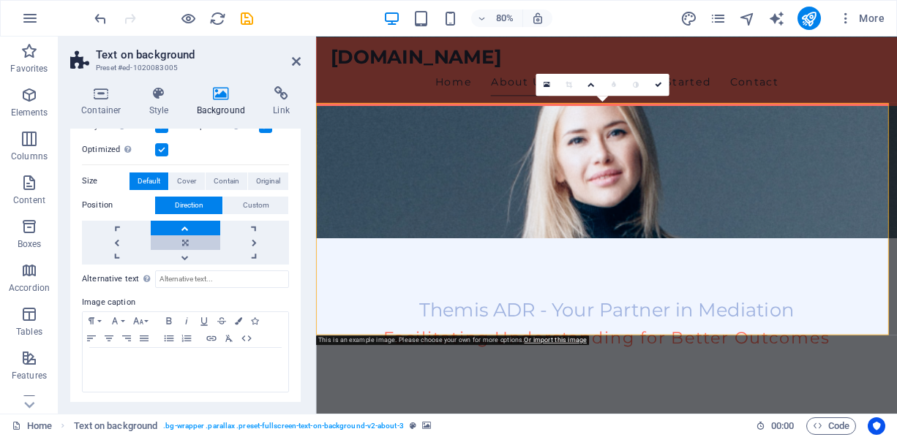
click at [179, 238] on link at bounding box center [185, 243] width 69 height 15
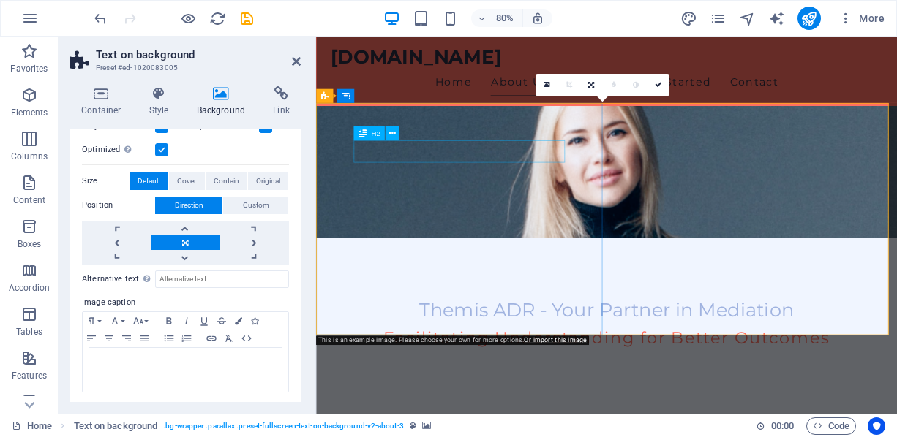
drag, startPoint x: 785, startPoint y: 314, endPoint x: 600, endPoint y: 189, distance: 222.3
click at [248, 203] on span "Custom" at bounding box center [256, 206] width 26 height 18
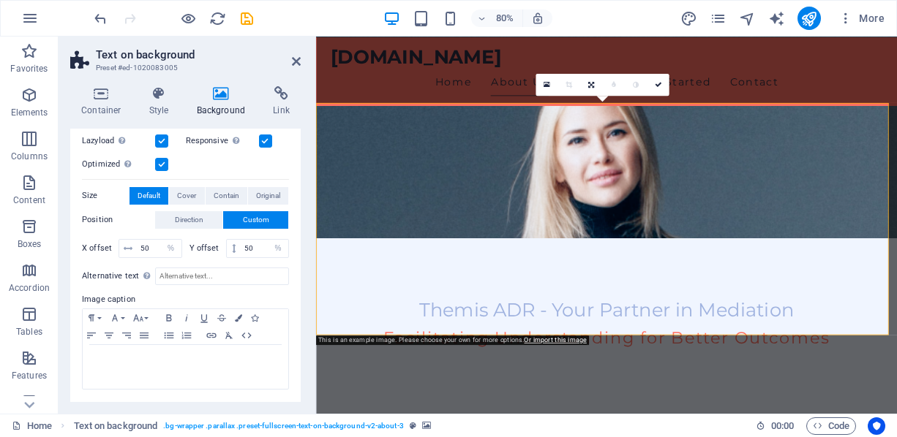
scroll to position [261, 0]
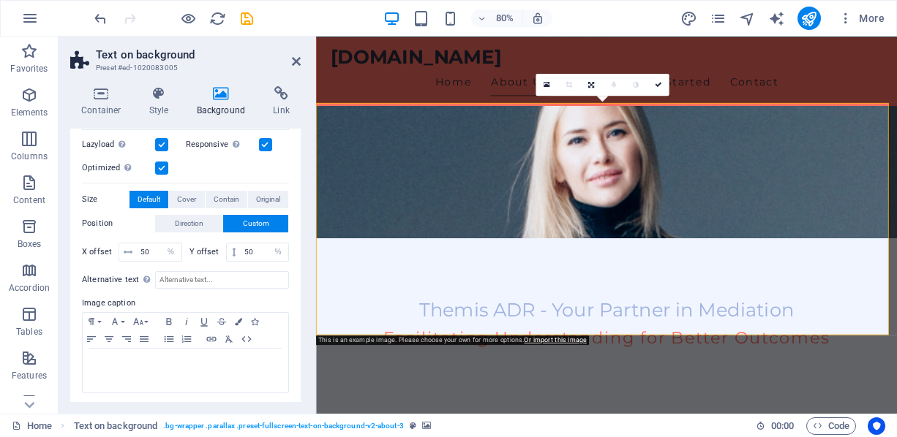
drag, startPoint x: 832, startPoint y: 318, endPoint x: 723, endPoint y: 238, distance: 134.9
click at [130, 248] on icon at bounding box center [128, 252] width 9 height 9
click at [141, 247] on input "50" at bounding box center [159, 253] width 45 height 18
type input "16"
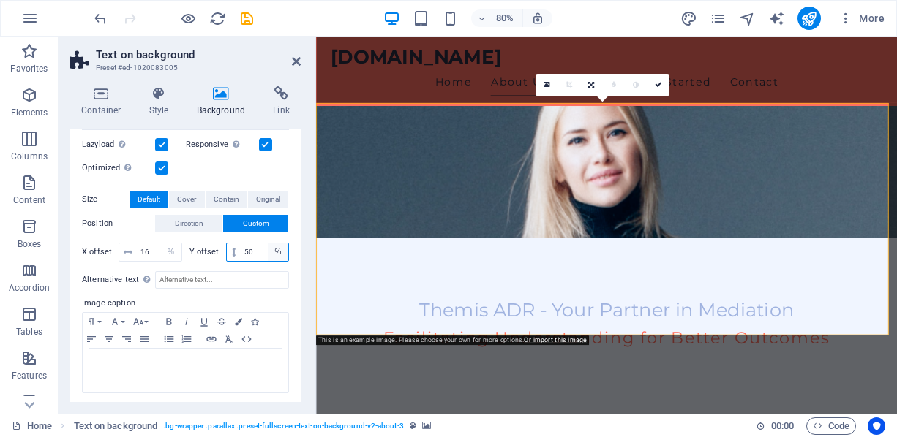
click at [268, 250] on select "px rem % vh vw" at bounding box center [278, 253] width 20 height 18
select select "px"
click at [257, 265] on div "Alternative text The alternative text is used by devices that cannot display im…" at bounding box center [185, 329] width 207 height 129
click at [255, 244] on input "50" at bounding box center [265, 253] width 48 height 18
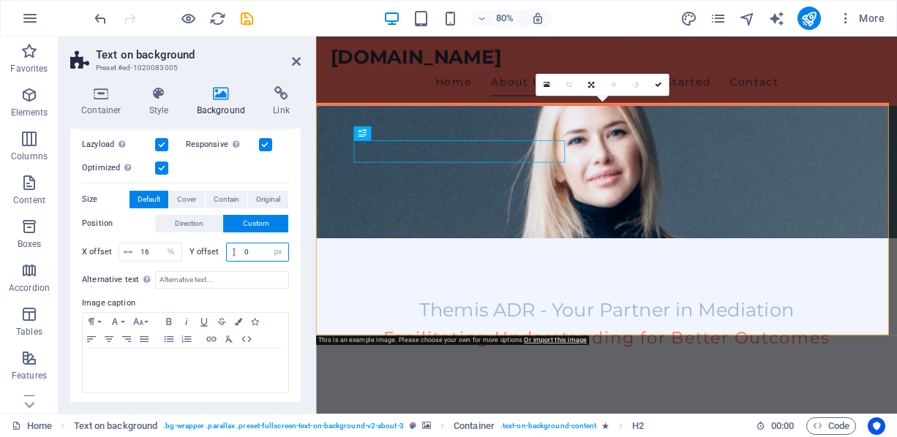
click at [242, 249] on input "0" at bounding box center [265, 253] width 48 height 18
type input "54"
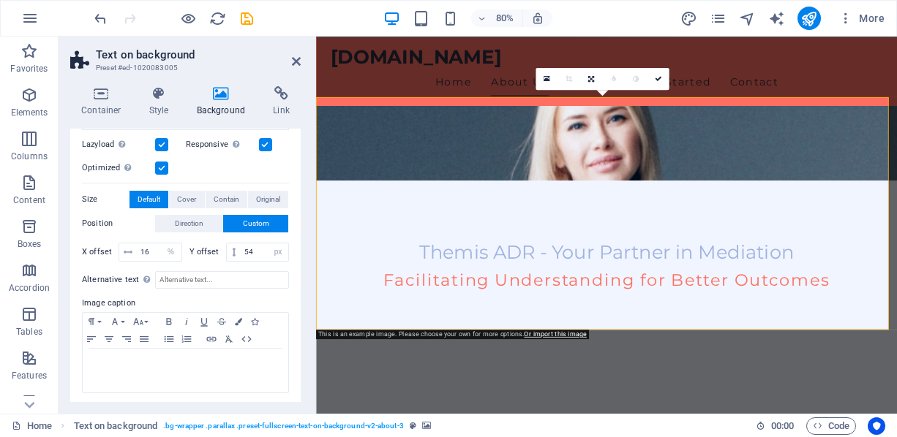
scroll to position [366, 0]
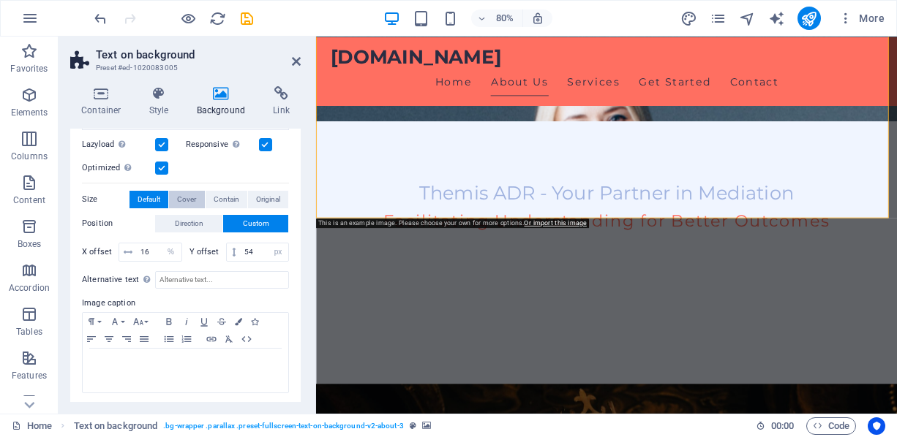
click at [197, 196] on button "Cover" at bounding box center [186, 200] width 35 height 18
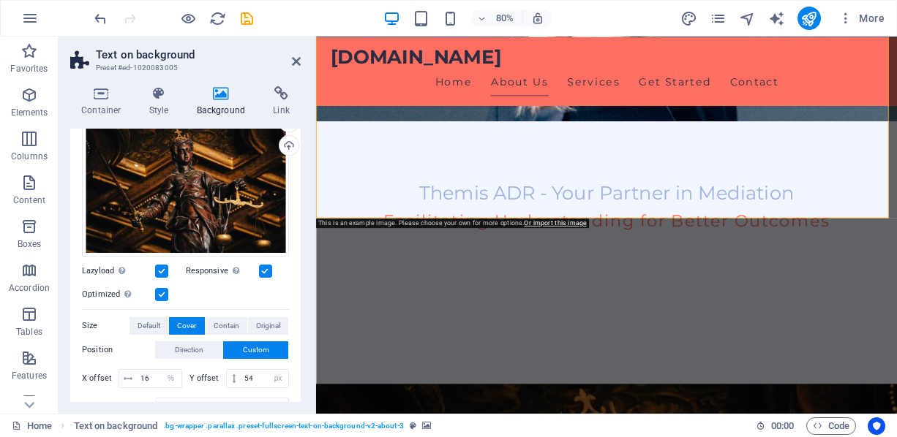
scroll to position [115, 0]
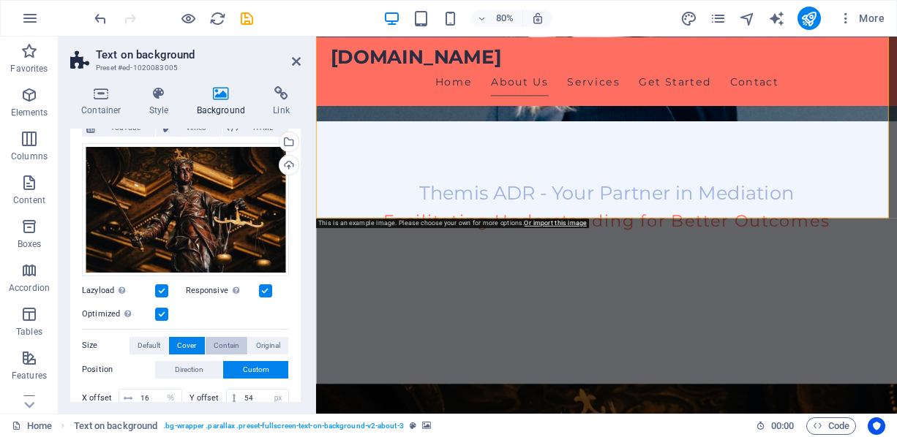
click at [225, 342] on span "Contain" at bounding box center [227, 346] width 26 height 18
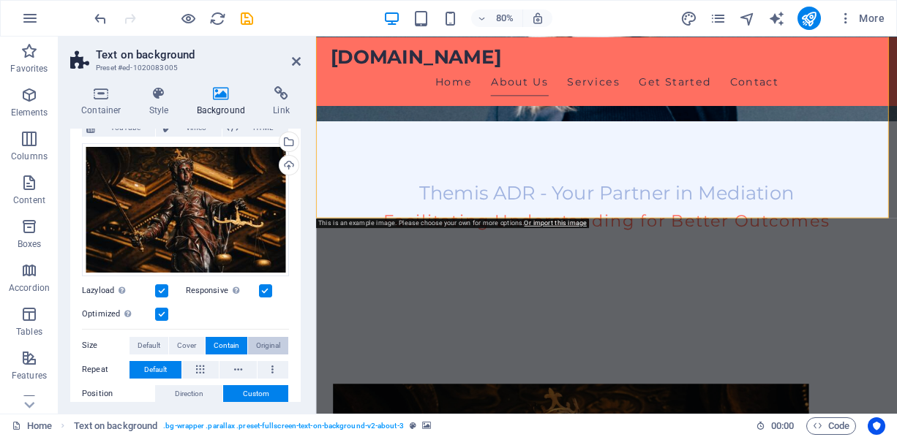
click at [271, 342] on span "Original" at bounding box center [268, 346] width 24 height 18
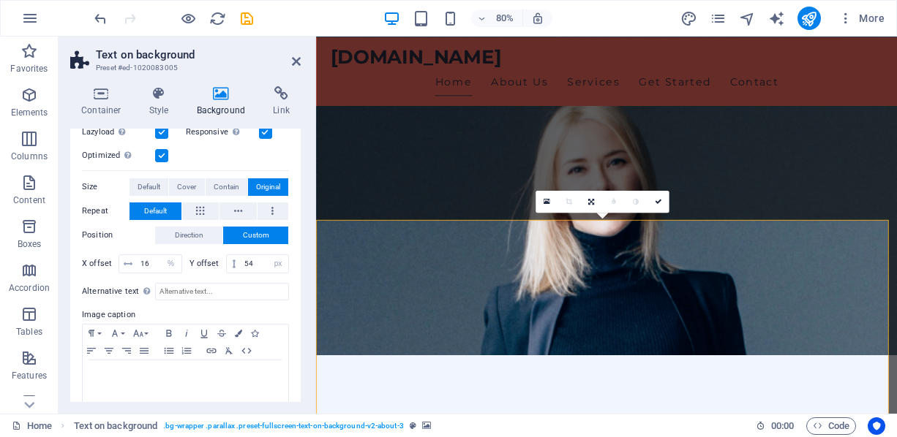
scroll to position [285, 0]
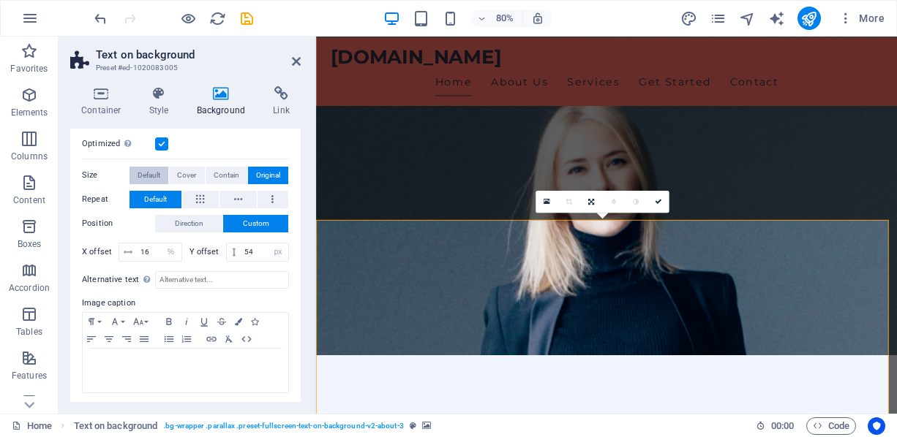
click at [162, 174] on button "Default" at bounding box center [148, 176] width 39 height 18
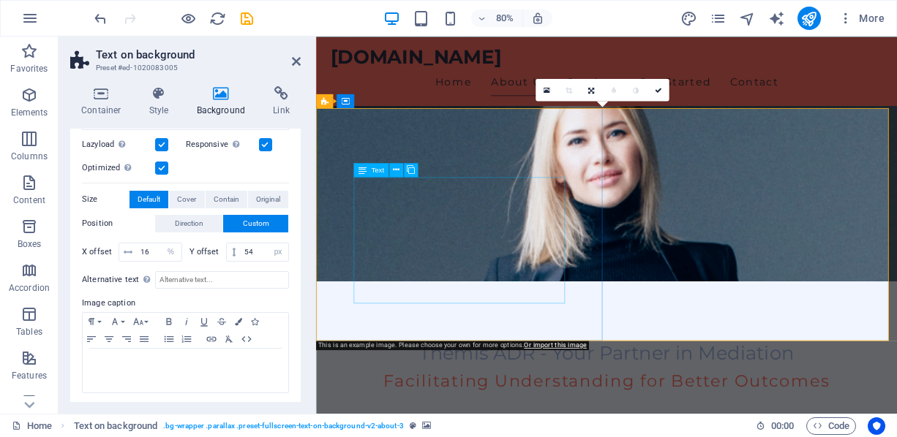
scroll to position [146, 0]
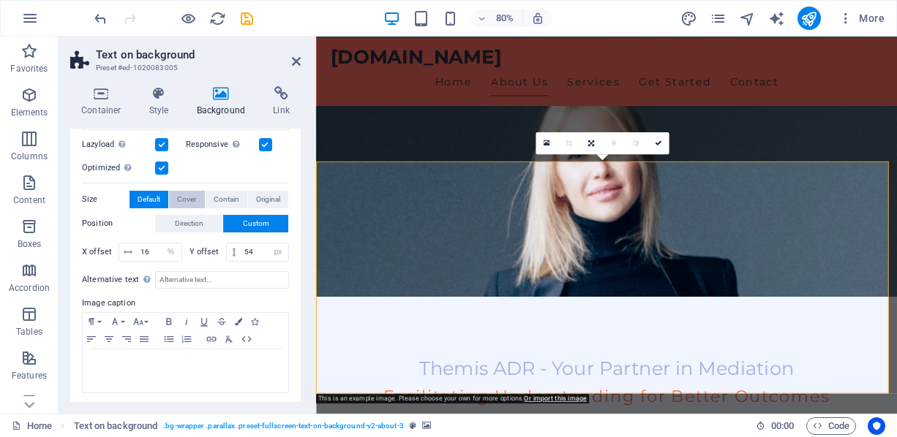
click at [189, 201] on span "Cover" at bounding box center [186, 200] width 19 height 18
click at [230, 191] on span "Contain" at bounding box center [227, 200] width 26 height 18
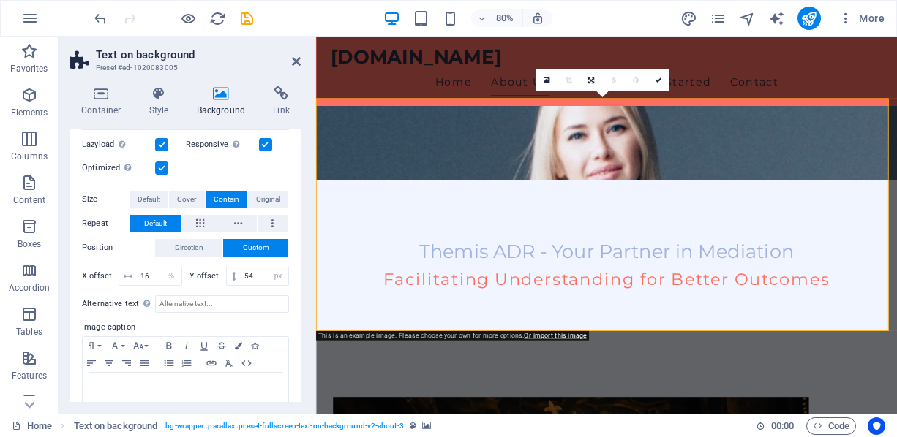
scroll to position [219, 0]
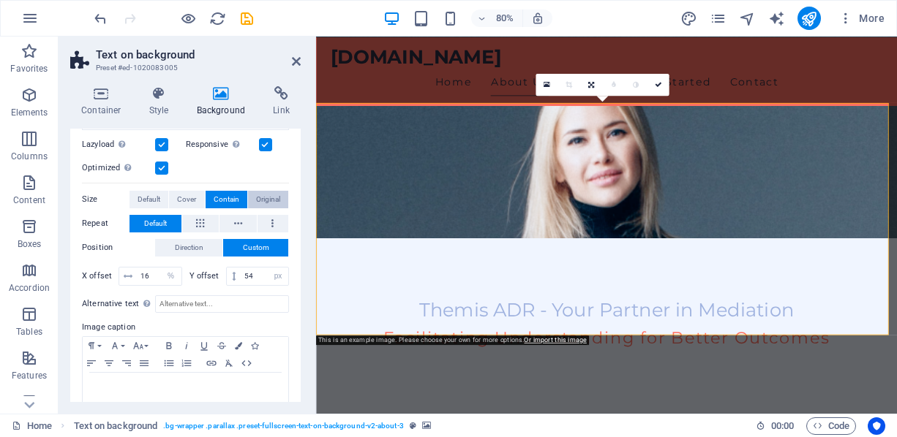
click at [280, 196] on button "Original" at bounding box center [268, 200] width 40 height 18
click at [148, 197] on span "Default" at bounding box center [148, 200] width 23 height 18
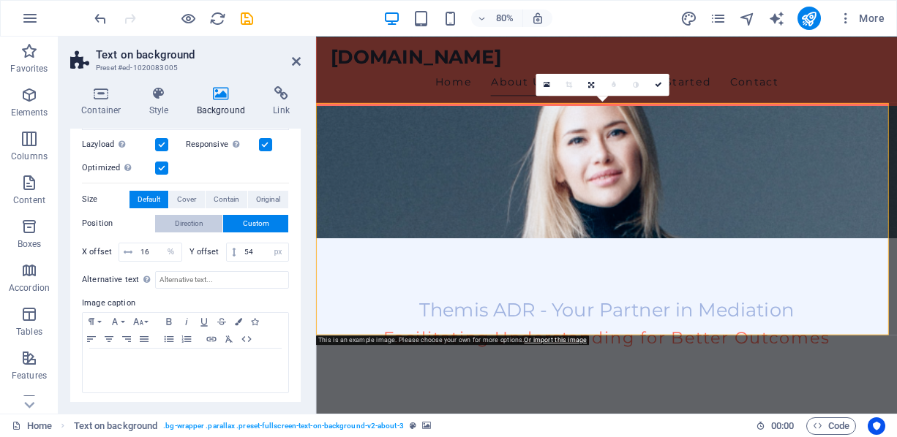
click at [179, 224] on span "Direction" at bounding box center [189, 224] width 29 height 18
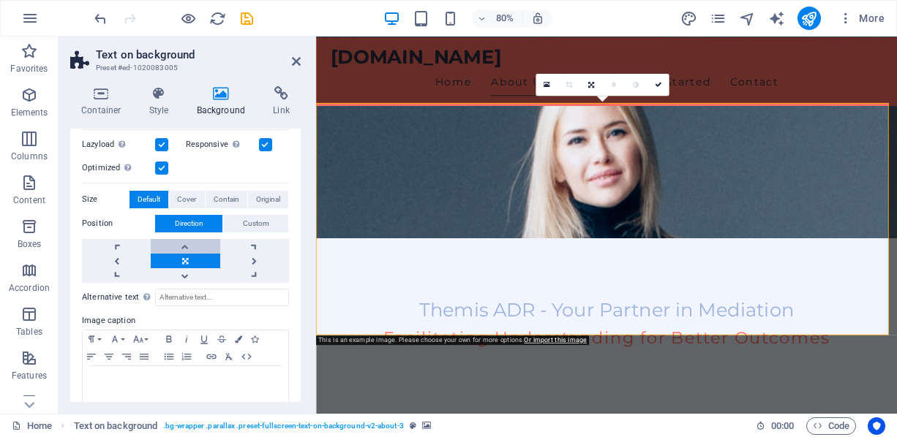
click at [189, 243] on link at bounding box center [185, 246] width 69 height 15
click at [200, 283] on div "Alternative text The alternative text is used by devices that cannot display im…" at bounding box center [185, 347] width 207 height 129
click at [195, 271] on link at bounding box center [185, 275] width 69 height 15
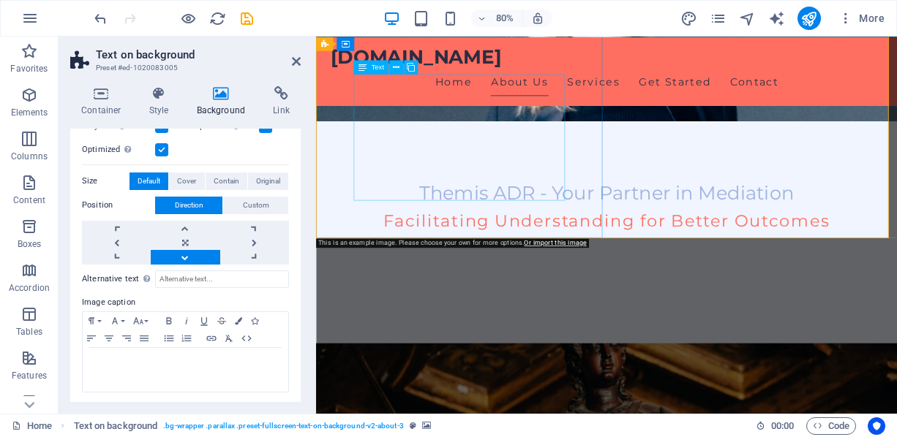
scroll to position [293, 0]
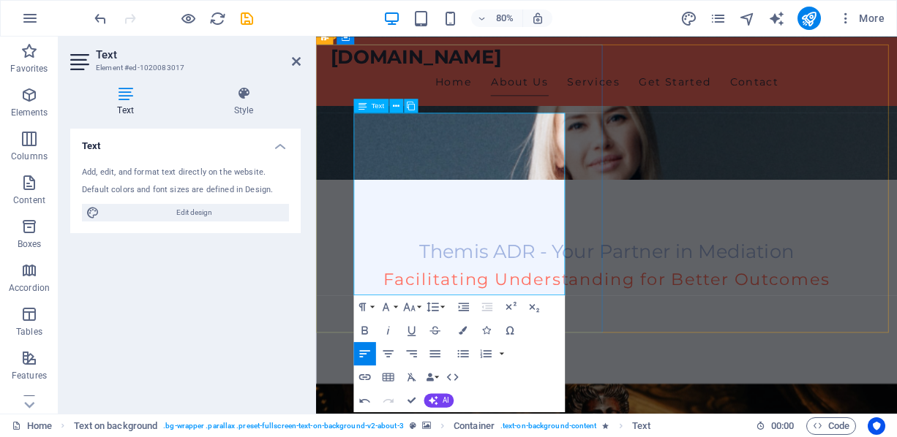
drag, startPoint x: 608, startPoint y: 312, endPoint x: 348, endPoint y: 316, distance: 260.4
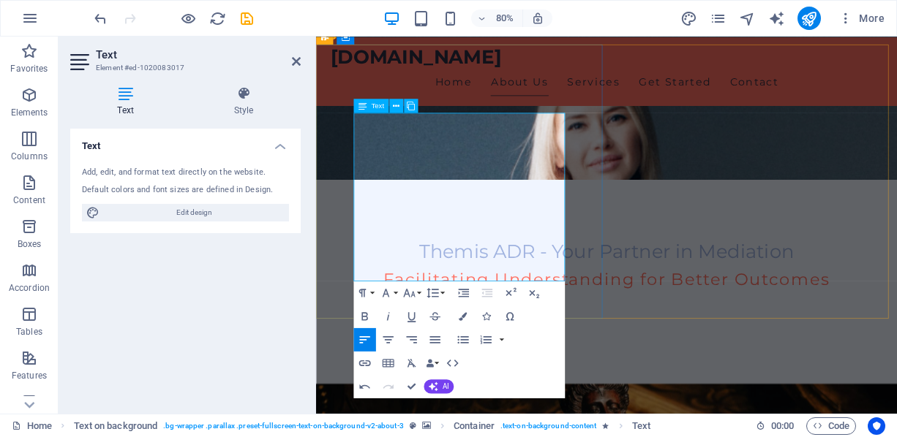
drag, startPoint x: 409, startPoint y: 211, endPoint x: 437, endPoint y: 219, distance: 28.7
drag, startPoint x: 592, startPoint y: 194, endPoint x: 506, endPoint y: 198, distance: 85.7
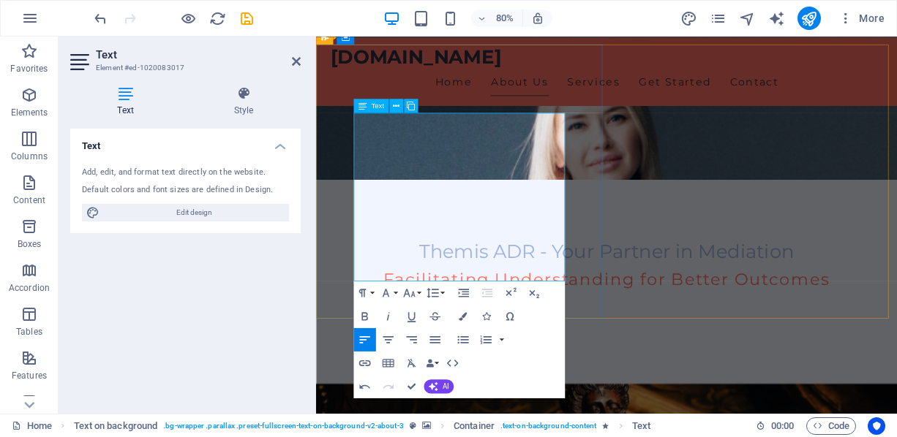
scroll to position [736, 0]
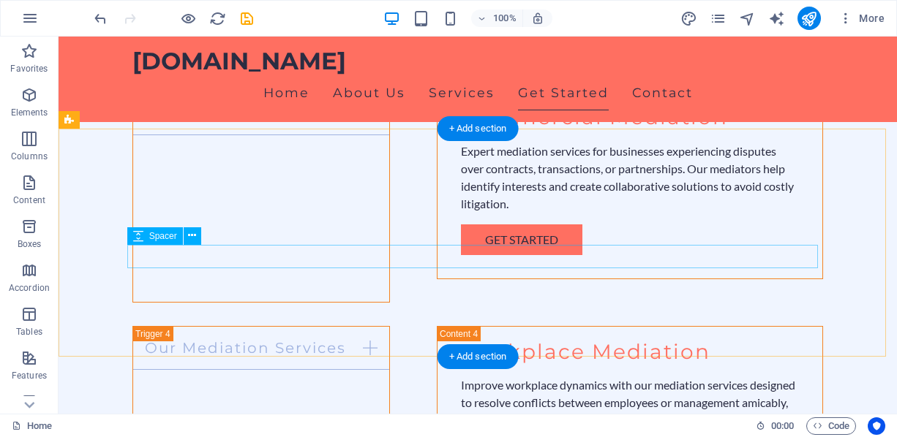
scroll to position [2318, 0]
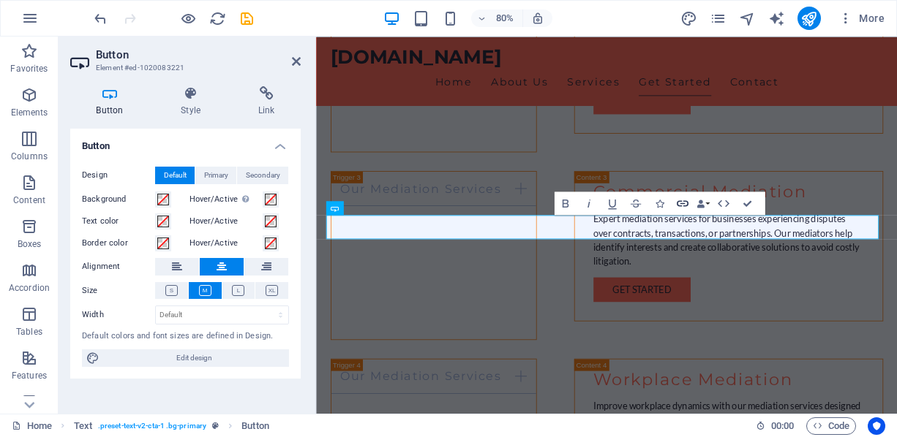
click at [681, 203] on icon "button" at bounding box center [682, 203] width 14 height 14
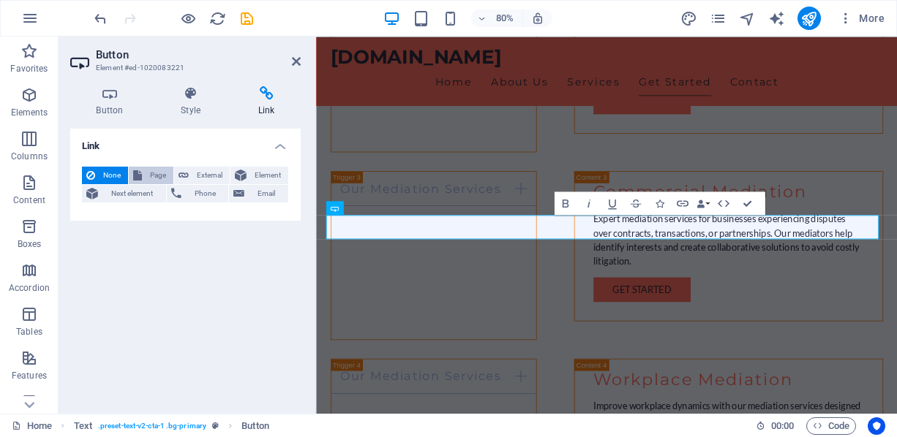
click at [143, 173] on button "Page" at bounding box center [151, 176] width 45 height 18
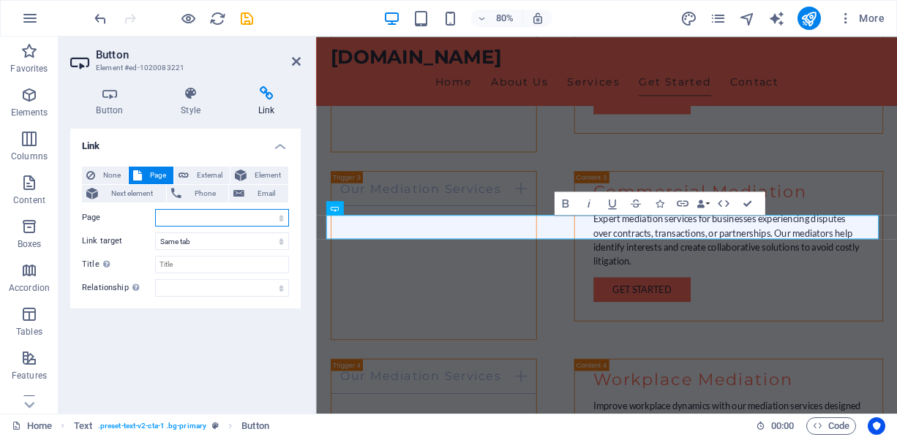
click at [191, 218] on select "Home Subpage Legal Notice Privacy" at bounding box center [222, 218] width 134 height 18
select select "1"
click at [155, 209] on select "Home Subpage Legal Notice Privacy" at bounding box center [222, 218] width 134 height 18
click at [198, 244] on select "New tab Same tab Overlay" at bounding box center [222, 242] width 134 height 18
select select "blank"
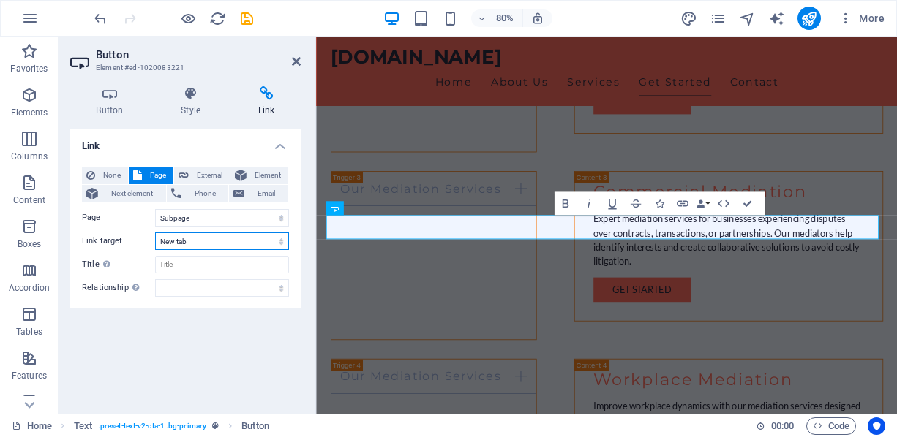
click at [155, 233] on select "New tab Same tab Overlay" at bounding box center [222, 242] width 134 height 18
click at [197, 260] on input "Title Additional link description, should not be the same as the link text. The…" at bounding box center [222, 265] width 134 height 18
click at [206, 290] on select "alternate author bookmark external help license next nofollow noreferrer noopen…" at bounding box center [222, 288] width 134 height 18
click at [182, 336] on div "Link None Page External Element Next element Phone Email Page Home Subpage Lega…" at bounding box center [185, 266] width 230 height 274
click at [203, 265] on input "Contact Us" at bounding box center [222, 265] width 134 height 18
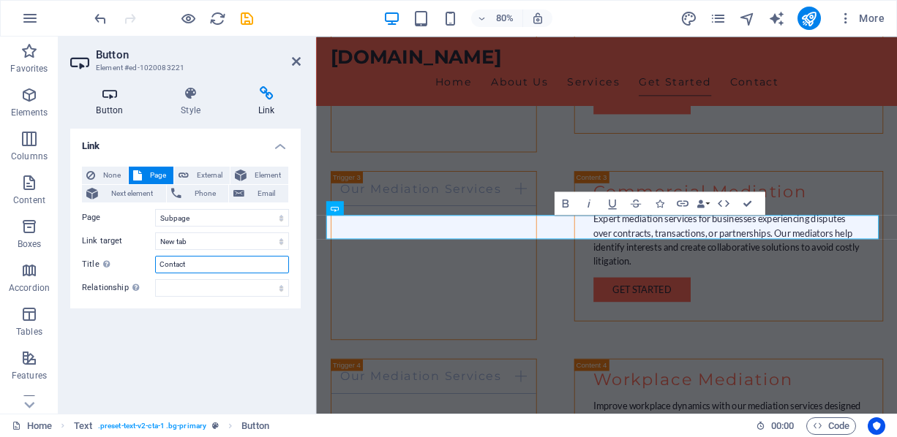
type input "Contact"
click at [105, 96] on icon at bounding box center [109, 93] width 79 height 15
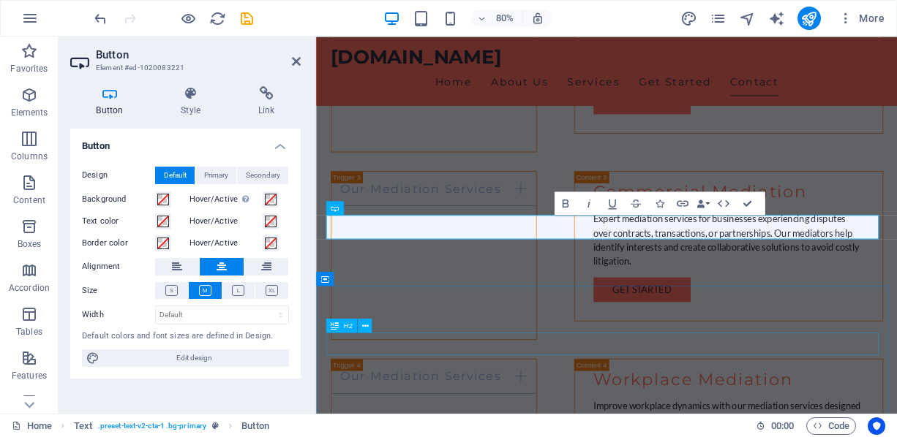
scroll to position [2465, 0]
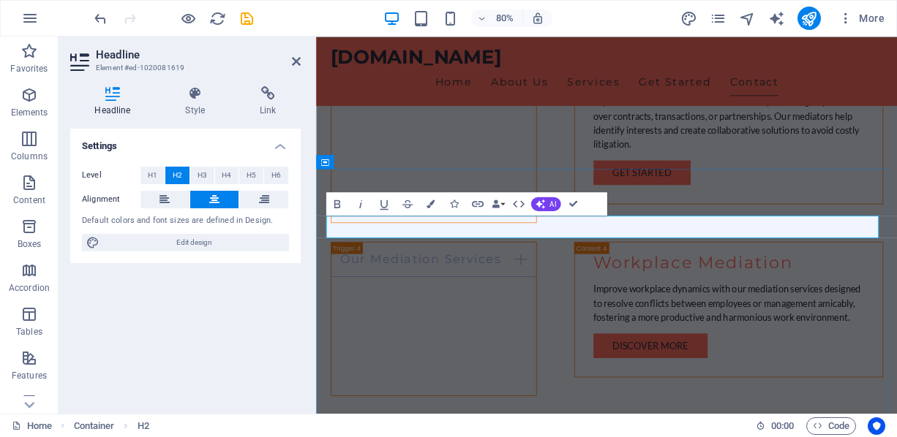
drag, startPoint x: 548, startPoint y: 267, endPoint x: 833, endPoint y: 265, distance: 285.2
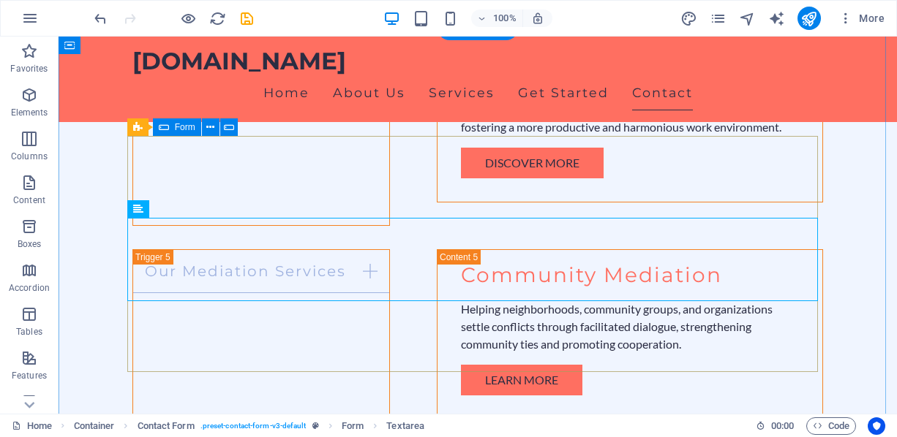
scroll to position [2611, 0]
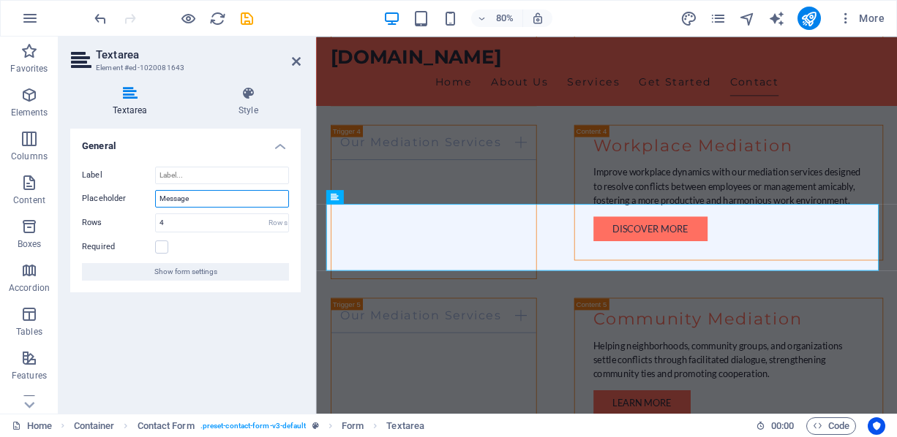
click at [240, 198] on input "Message" at bounding box center [222, 199] width 134 height 18
type input "Message - Please feel free to include Party details and/or any information you …"
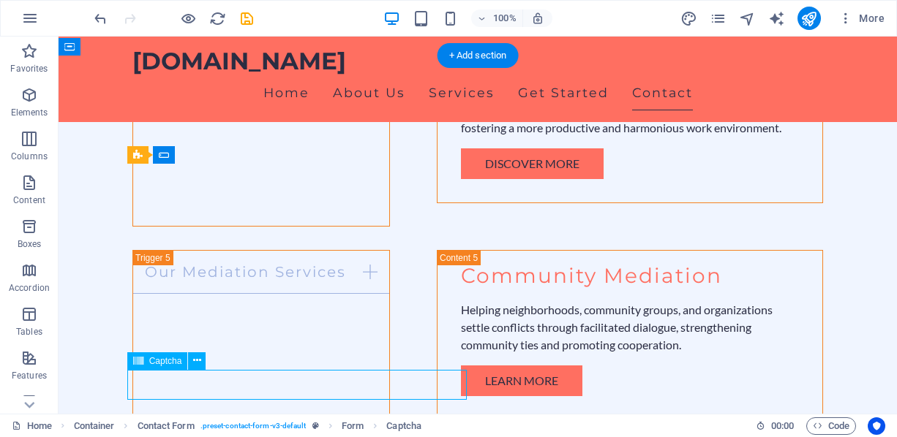
scroll to position [2684, 0]
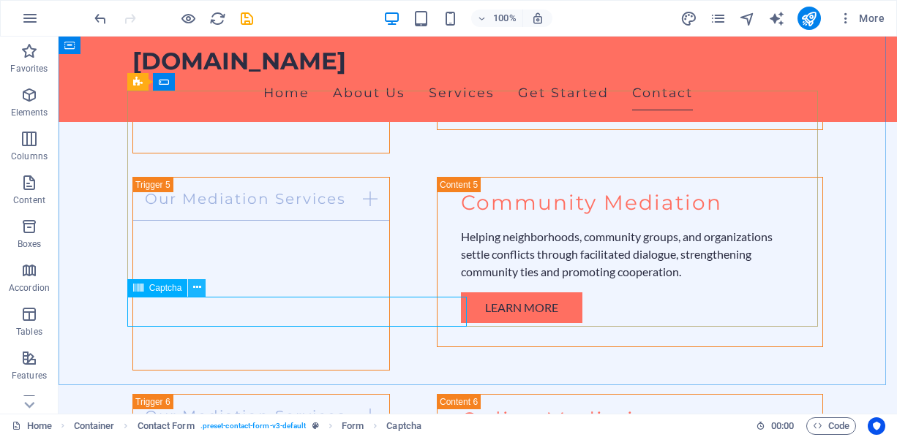
click at [197, 285] on icon at bounding box center [197, 287] width 8 height 15
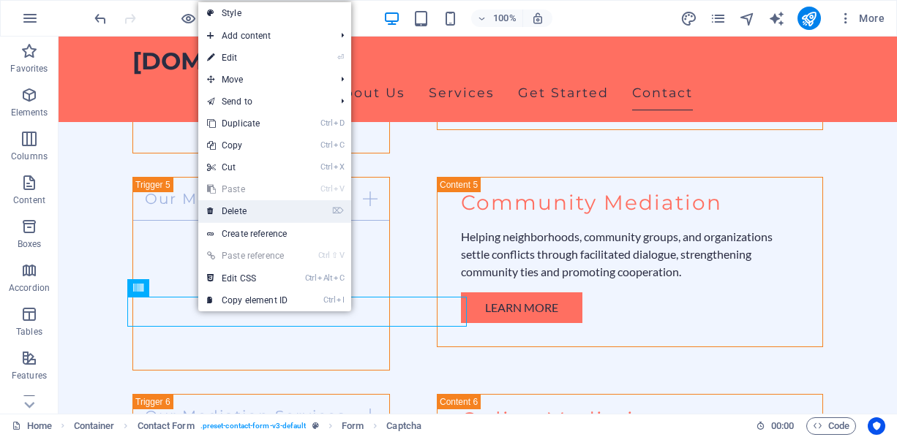
click at [246, 211] on link "⌦ Delete" at bounding box center [247, 211] width 98 height 22
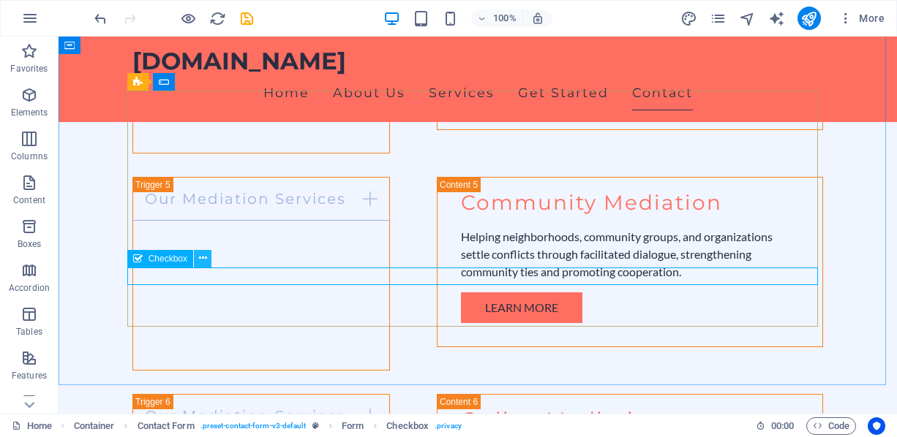
click at [199, 252] on icon at bounding box center [203, 258] width 8 height 15
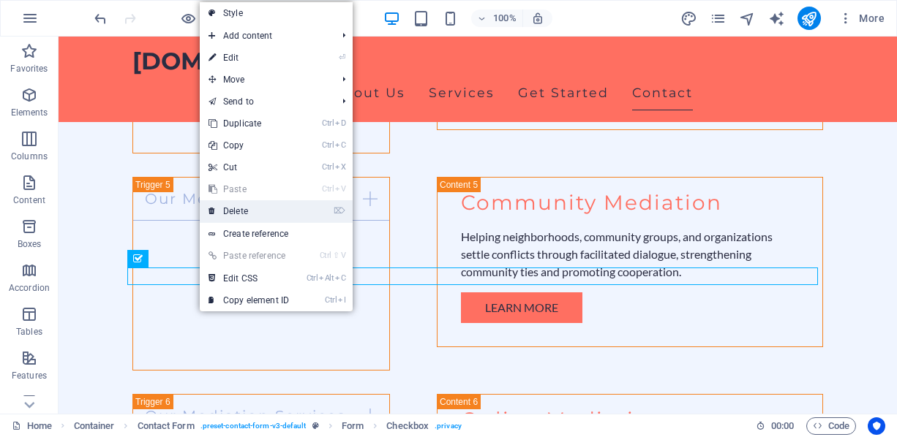
drag, startPoint x: 272, startPoint y: 203, endPoint x: 215, endPoint y: 164, distance: 69.4
click at [272, 203] on link "⌦ Delete" at bounding box center [249, 211] width 98 height 22
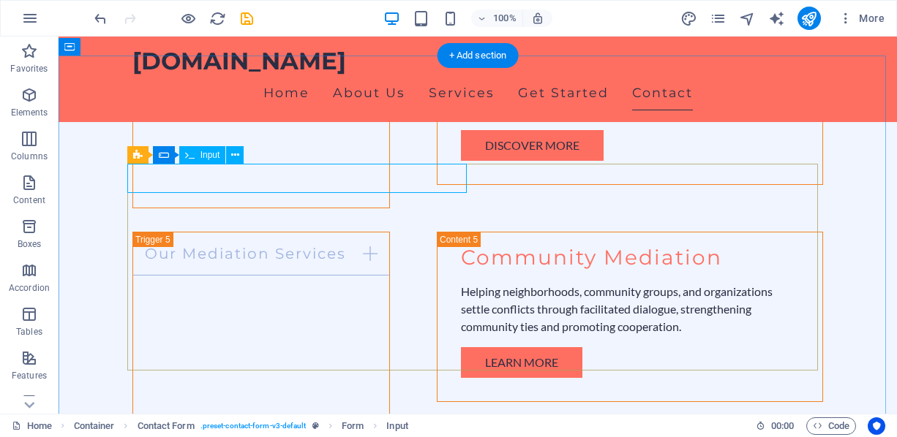
scroll to position [2611, 0]
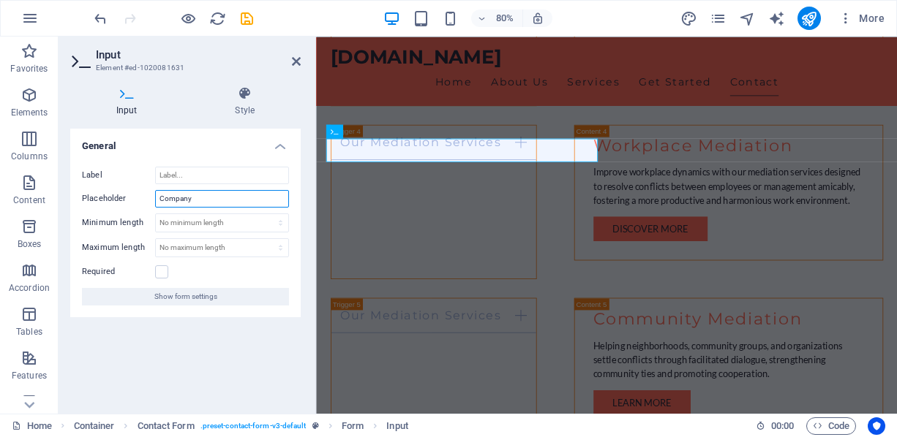
click at [194, 194] on input "Company" at bounding box center [222, 199] width 134 height 18
type input "Company or DBA? (Optional)"
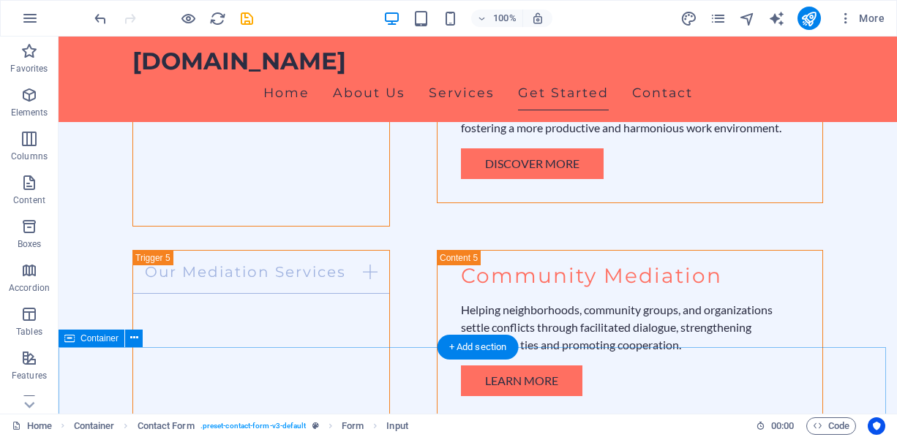
scroll to position [2318, 0]
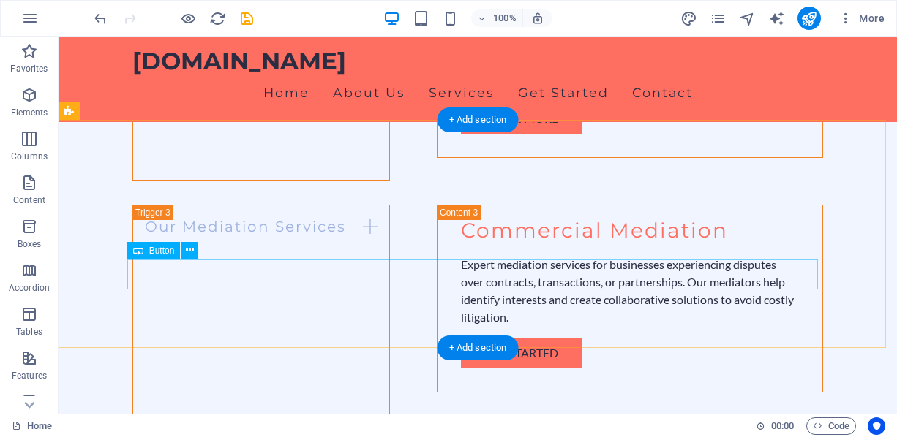
select select "1"
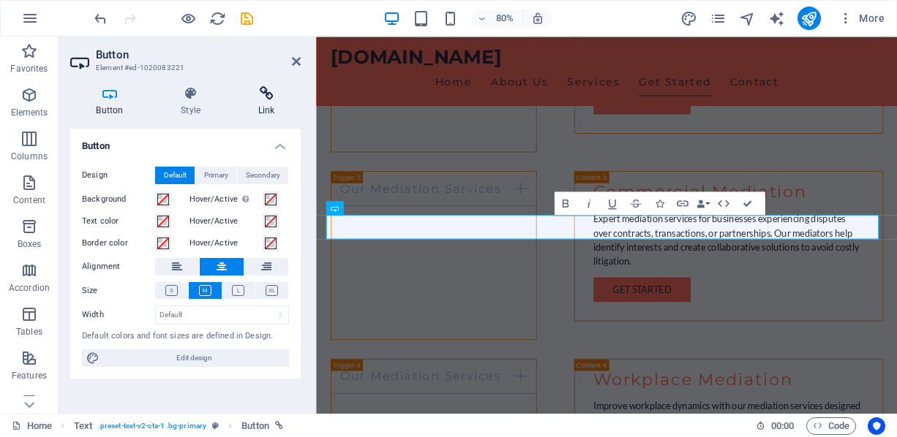
click at [252, 102] on h4 "Link" at bounding box center [266, 101] width 69 height 31
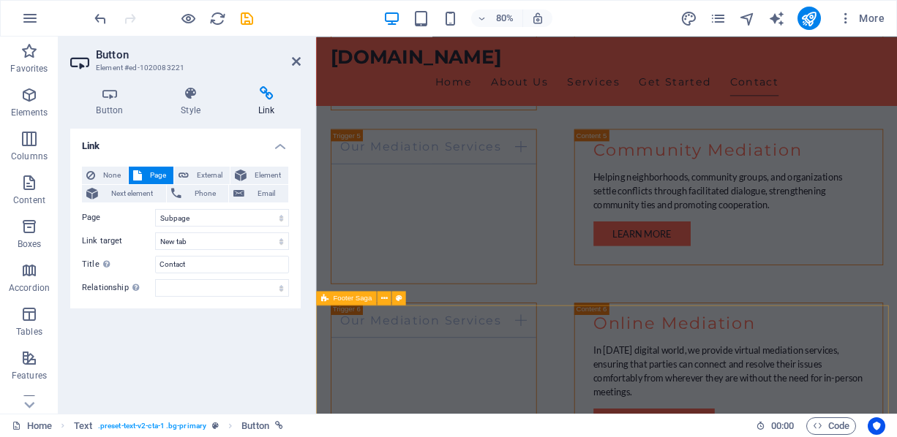
scroll to position [2827, 0]
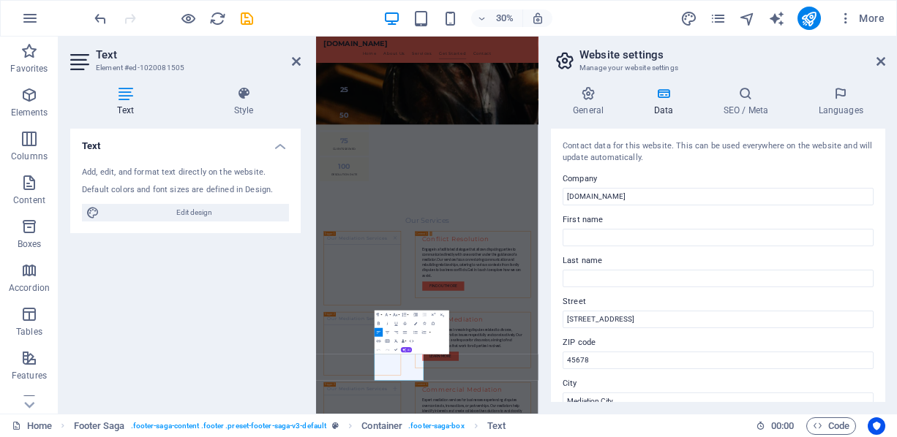
scroll to position [146, 0]
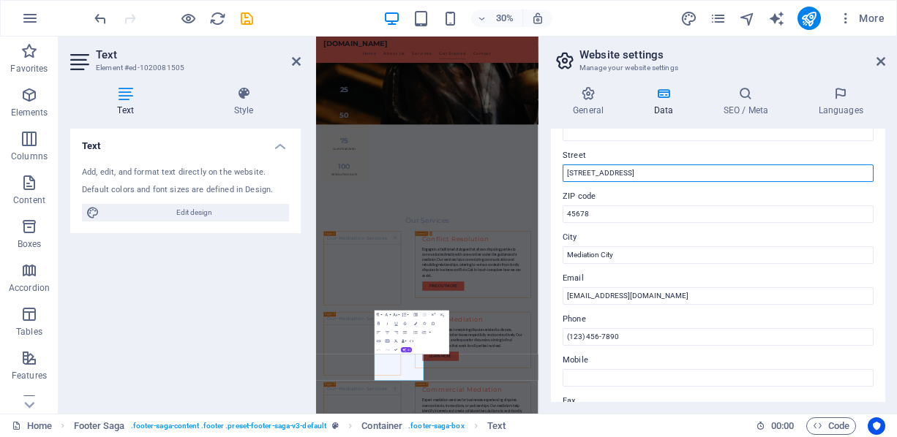
drag, startPoint x: 633, startPoint y: 167, endPoint x: 547, endPoint y: 168, distance: 86.3
click at [547, 168] on div "General Data SEO / Meta Languages Website name themisadr.com Logo Drag files he…" at bounding box center [718, 244] width 358 height 339
type input "Tampa Bay"
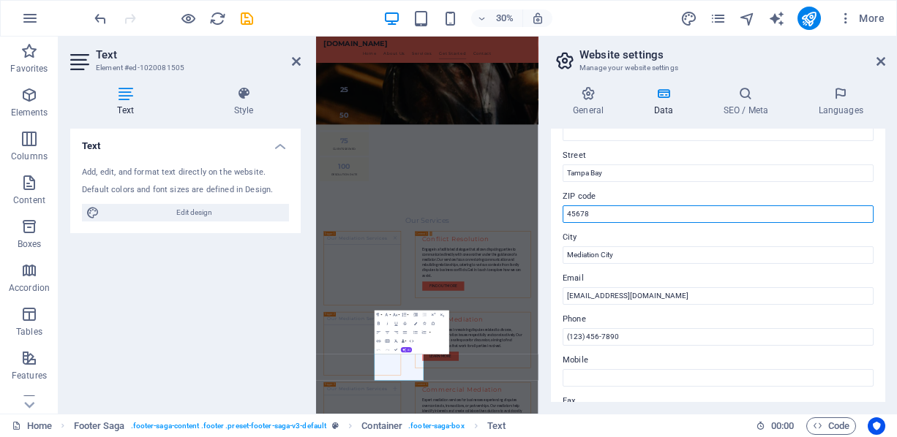
click at [574, 208] on input "45678" at bounding box center [717, 215] width 311 height 18
type input "33778"
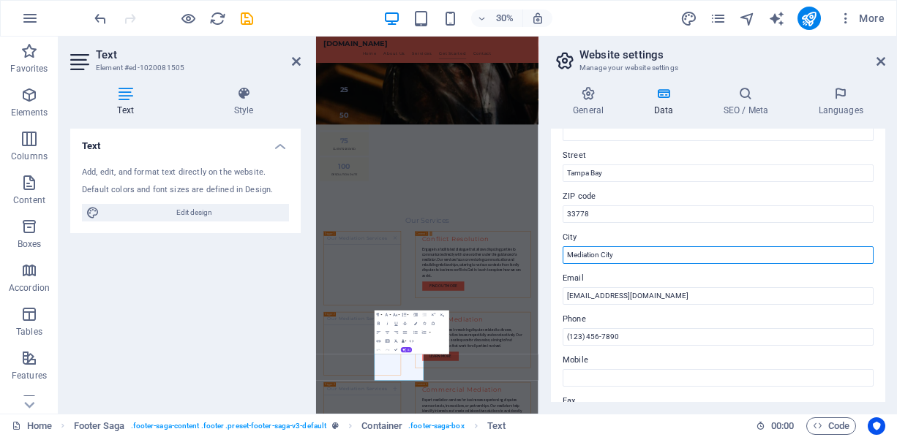
drag, startPoint x: 981, startPoint y: 293, endPoint x: 814, endPoint y: 792, distance: 525.9
click at [641, 256] on input "Mediation City" at bounding box center [717, 255] width 311 height 18
click at [641, 257] on input "Mediation City" at bounding box center [717, 255] width 311 height 18
click at [685, 252] on input "Serving ALL of Florida. (c)(v)(l)" at bounding box center [717, 255] width 311 height 18
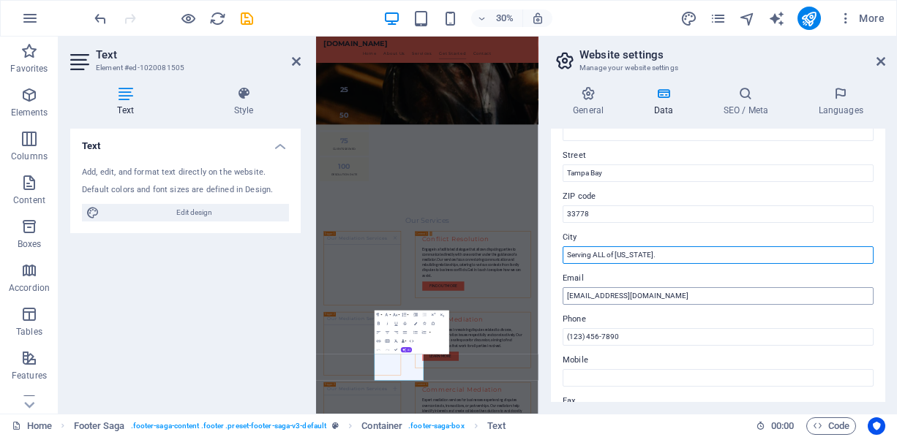
type input "Serving ALL of Florida."
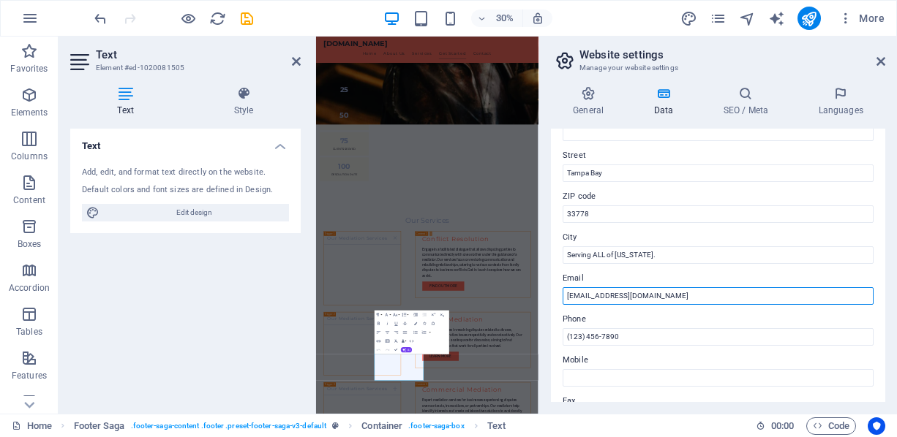
click at [567, 295] on input "[EMAIL_ADDRESS][DOMAIN_NAME]" at bounding box center [717, 296] width 311 height 18
type input "mediation@themisadr.com"
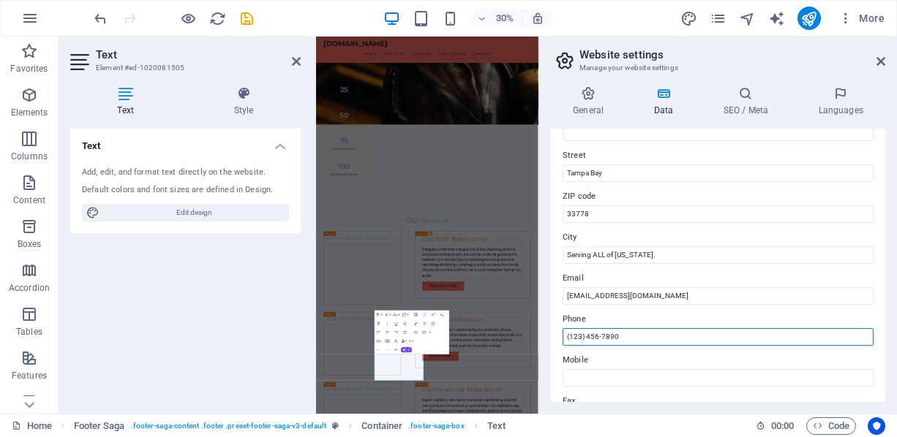
drag, startPoint x: 947, startPoint y: 379, endPoint x: 668, endPoint y: 1123, distance: 795.2
click at [596, 339] on input "(123) 456-7890" at bounding box center [717, 337] width 311 height 18
click at [596, 340] on input "(123) 456-7890" at bounding box center [717, 337] width 311 height 18
click at [590, 338] on input "7274872664" at bounding box center [717, 337] width 311 height 18
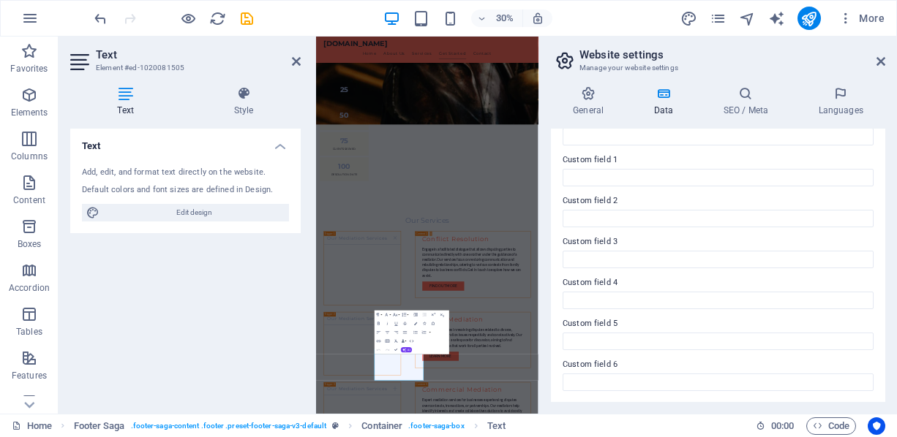
scroll to position [282, 0]
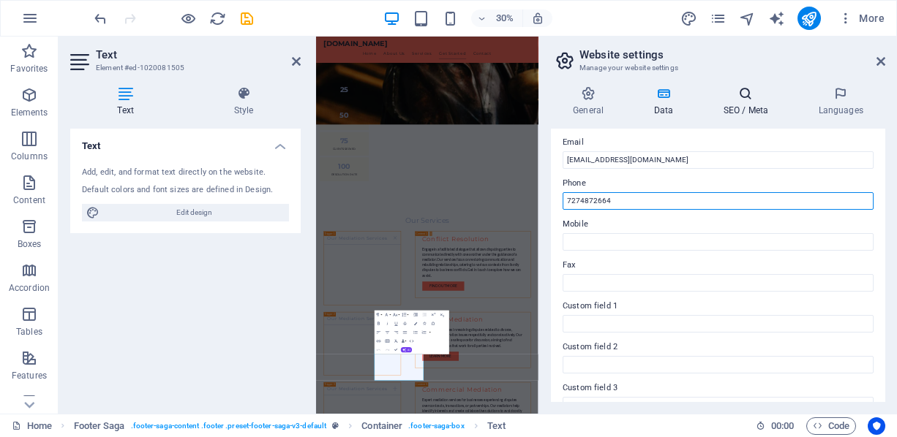
type input "7274872664"
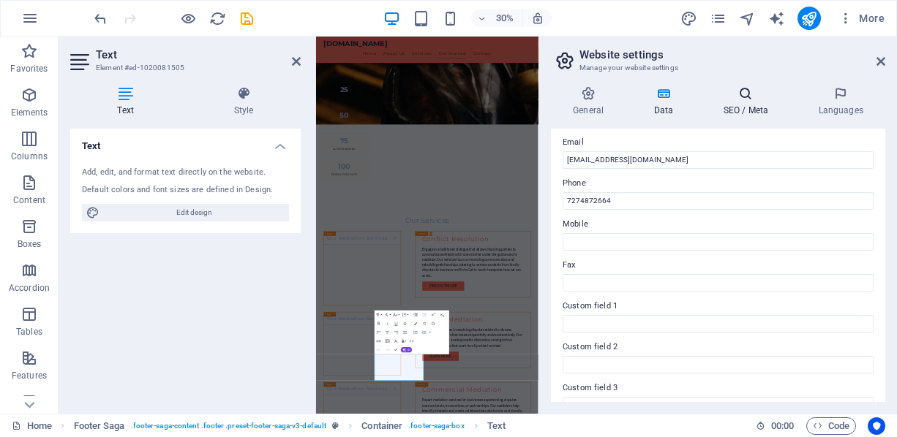
click at [742, 91] on icon at bounding box center [745, 93] width 89 height 15
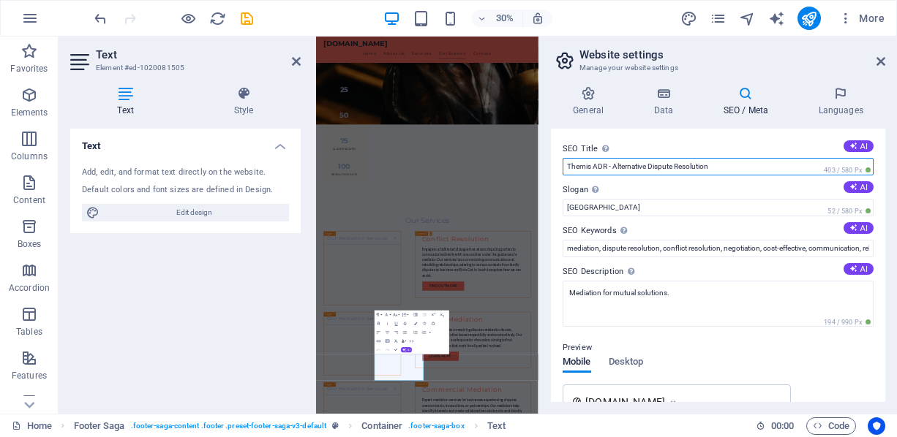
click at [718, 163] on input "Themis ADR - Alternative Dispute Resolution" at bounding box center [717, 167] width 311 height 18
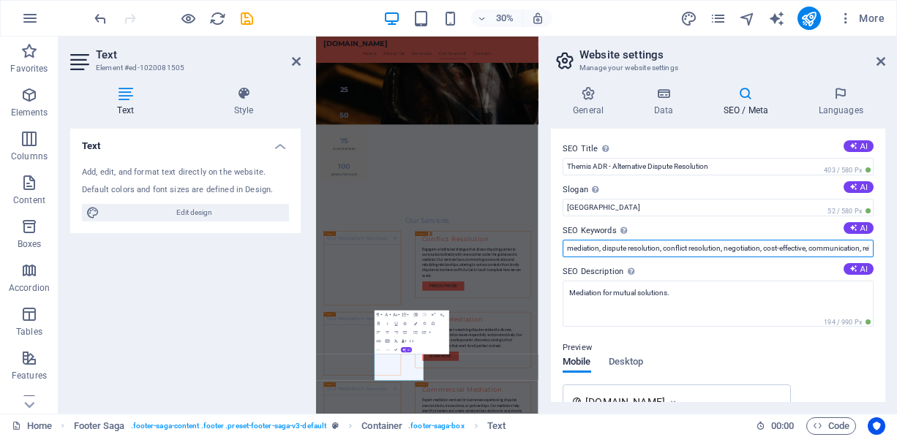
drag, startPoint x: 646, startPoint y: 249, endPoint x: 735, endPoint y: 255, distance: 89.4
click at [735, 255] on input "mediation, dispute resolution, conflict resolution, negotiation, cost-effective…" at bounding box center [717, 249] width 311 height 18
drag, startPoint x: 741, startPoint y: 249, endPoint x: 579, endPoint y: 237, distance: 162.8
click at [579, 237] on div "SEO Keywords Comma-separated list of keywords representing your website. AI med…" at bounding box center [717, 239] width 311 height 35
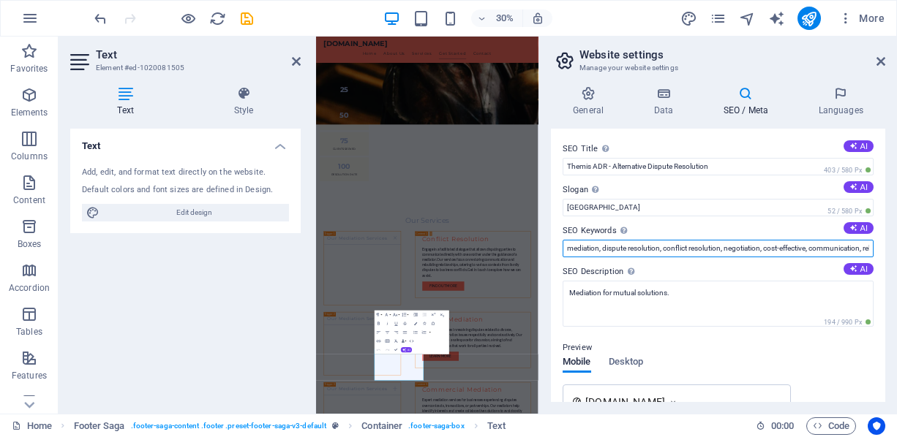
click at [574, 249] on input "mediation, dispute resolution, conflict resolution, negotiation, cost-effective…" at bounding box center [717, 249] width 311 height 18
click at [581, 246] on input "mediation, dispute resolution, conflict resolution, negotiation, cost-effective…" at bounding box center [717, 249] width 311 height 18
drag, startPoint x: 598, startPoint y: 246, endPoint x: 548, endPoint y: 246, distance: 49.7
click at [548, 246] on div "General Data SEO / Meta Languages Website name themisadr.com Logo Drag files he…" at bounding box center [718, 244] width 358 height 339
click at [599, 243] on input "mediation, dispute resolution, conflict resolution, negotiation, cost-effective…" at bounding box center [717, 249] width 311 height 18
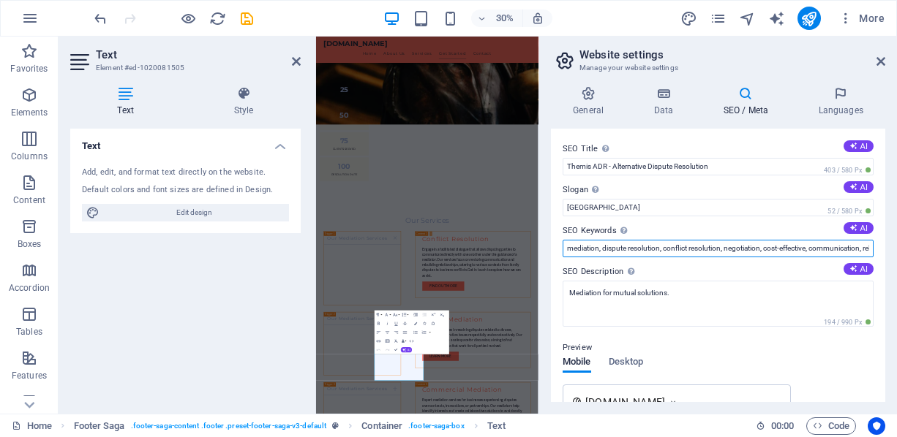
click at [590, 246] on input "mediation, dispute resolution, conflict resolution, negotiation, cost-effective…" at bounding box center [717, 249] width 311 height 18
paste input "mediation"
drag, startPoint x: 775, startPoint y: 249, endPoint x: 542, endPoint y: 249, distance: 232.6
click at [542, 249] on div "General Data SEO / Meta Languages Website name themisadr.com Logo Drag files he…" at bounding box center [718, 244] width 358 height 339
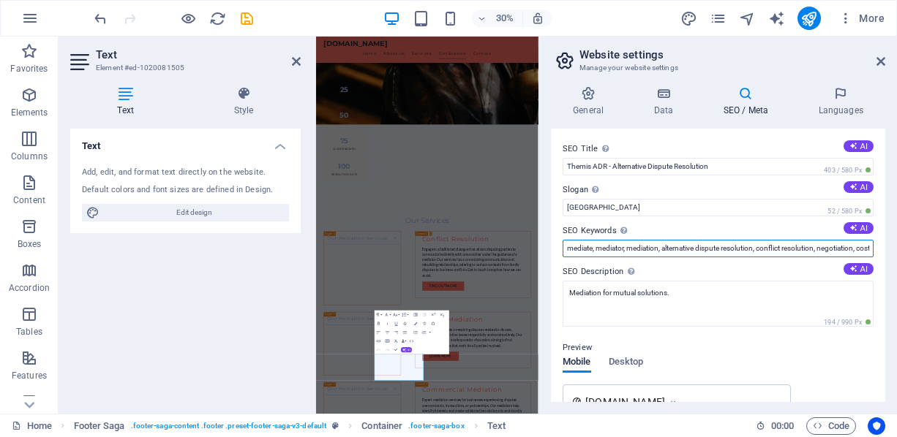
click at [740, 248] on input "mediate, mediator, mediation, alternative dispute resolution, conflict resoluti…" at bounding box center [717, 249] width 311 height 18
type input "mediate, mediator, mediation, alternative dispute resolution, conflict resoluti…"
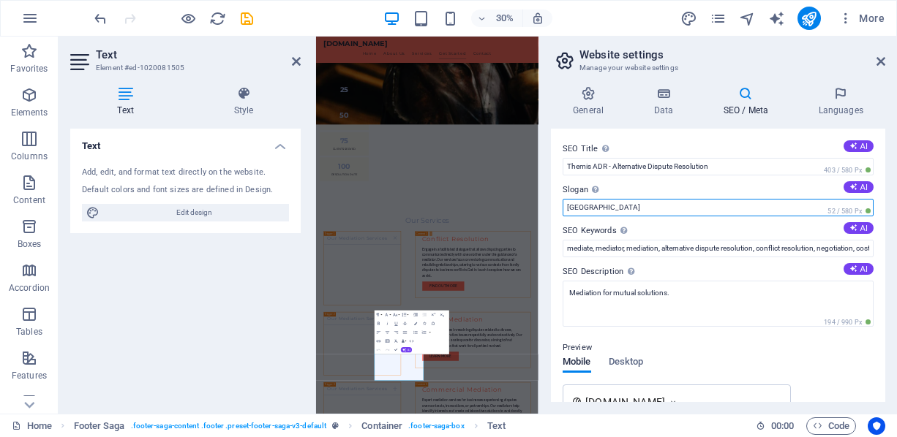
click at [687, 209] on input "Berlin" at bounding box center [717, 208] width 311 height 18
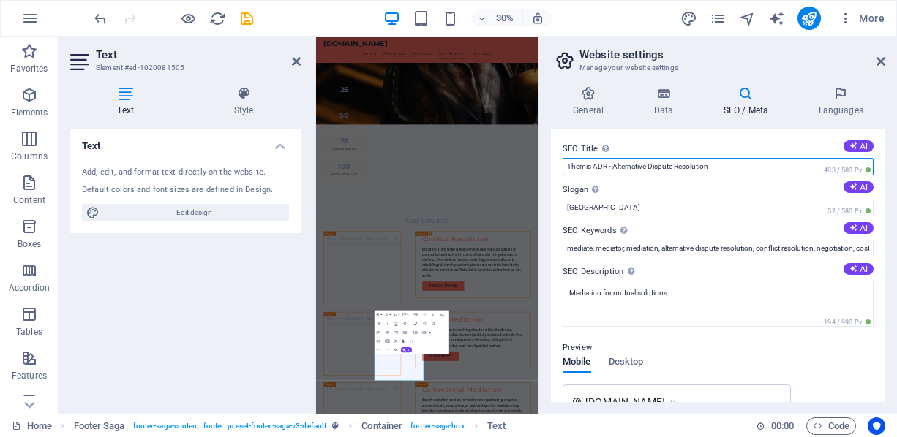
click at [609, 167] on input "Themis ADR - Alternative Dispute Resolution" at bounding box center [717, 167] width 311 height 18
drag, startPoint x: 923, startPoint y: 200, endPoint x: 984, endPoint y: 486, distance: 292.5
type input "Florida - Alternative Dispute Resolution"
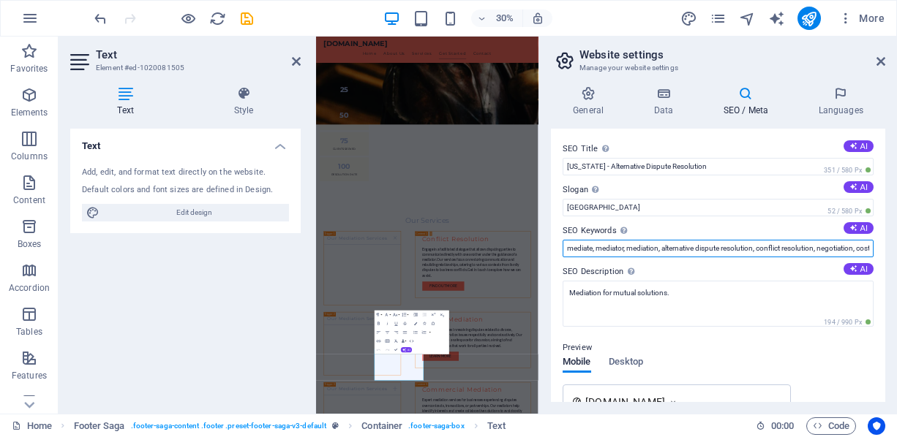
drag, startPoint x: 720, startPoint y: 246, endPoint x: 833, endPoint y: 231, distance: 113.6
click at [833, 231] on div "SEO Keywords Comma-separated list of keywords representing your website. AI med…" at bounding box center [717, 239] width 311 height 35
click at [652, 249] on input "mediate, mediator, mediation, alternative dispute resolution, conflict resoluti…" at bounding box center [717, 249] width 311 height 18
drag, startPoint x: 950, startPoint y: 287, endPoint x: 697, endPoint y: 751, distance: 528.2
click at [573, 244] on input "mediate, mediator, mediation, alternative dispute resolution, conflict resoluti…" at bounding box center [717, 249] width 311 height 18
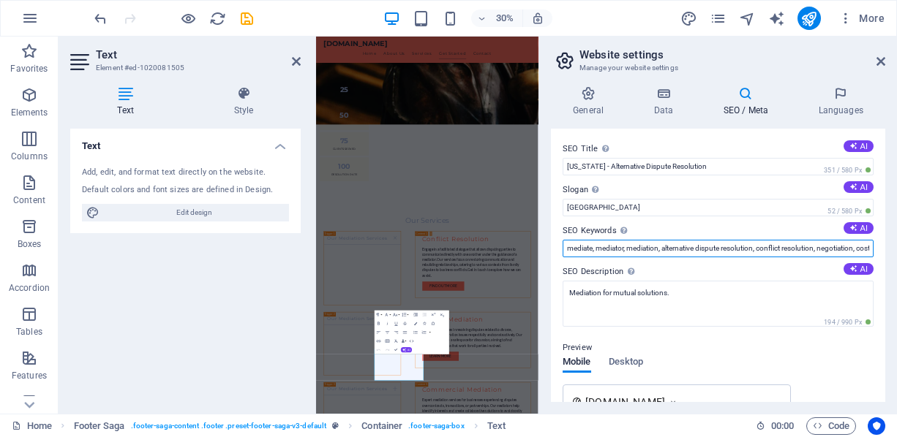
click at [565, 246] on input "mediate, mediator, mediation, alternative dispute resolution, conflict resoluti…" at bounding box center [717, 249] width 311 height 18
drag, startPoint x: 826, startPoint y: 247, endPoint x: 892, endPoint y: 234, distance: 67.1
click at [892, 234] on div "General Data SEO / Meta Languages Website name themisadr.com Logo Drag files he…" at bounding box center [718, 244] width 358 height 339
click at [856, 248] on input "mediation, mediate, mediator, mediation, alternative dispute resolution, confli…" at bounding box center [717, 249] width 311 height 18
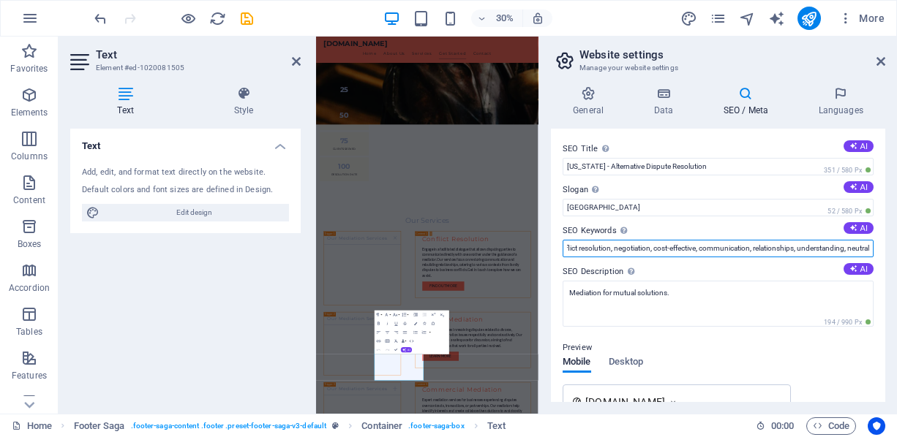
click at [870, 244] on input "mediation, mediate, mediator, mediation, alternative dispute resolution, confli…" at bounding box center [717, 249] width 311 height 18
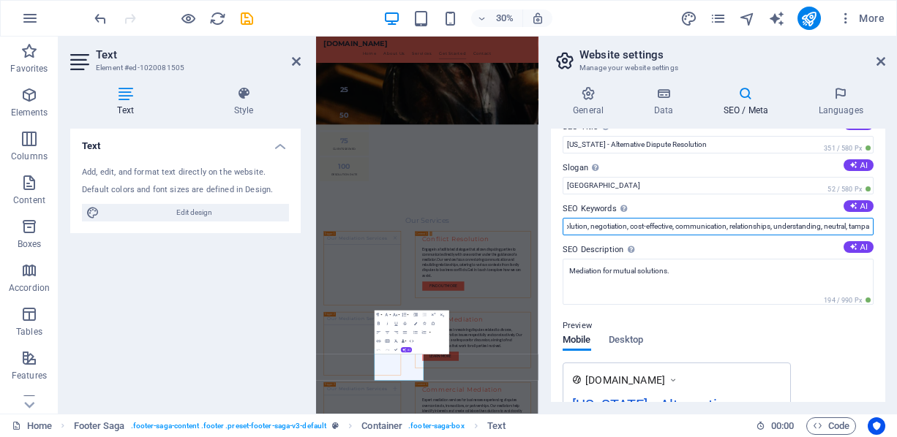
scroll to position [0, 0]
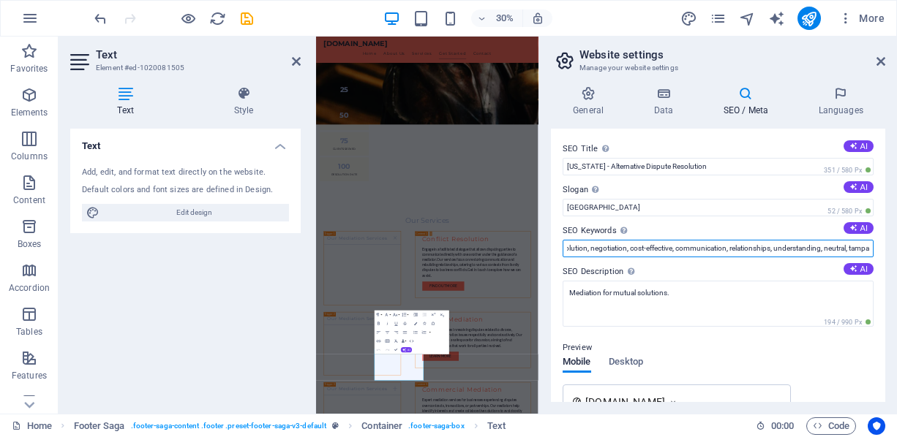
click at [698, 241] on input "mediation, mediate, mediator, mediation, alternative dispute resolution, confli…" at bounding box center [717, 249] width 311 height 18
drag, startPoint x: 723, startPoint y: 245, endPoint x: 883, endPoint y: 249, distance: 159.5
click at [883, 249] on div "SEO Title The title of your website - make it something that stands out in sear…" at bounding box center [718, 266] width 334 height 274
click at [864, 249] on input "mediation, mediate, mediator, mediation, alternative dispute resolution, confli…" at bounding box center [717, 249] width 311 height 18
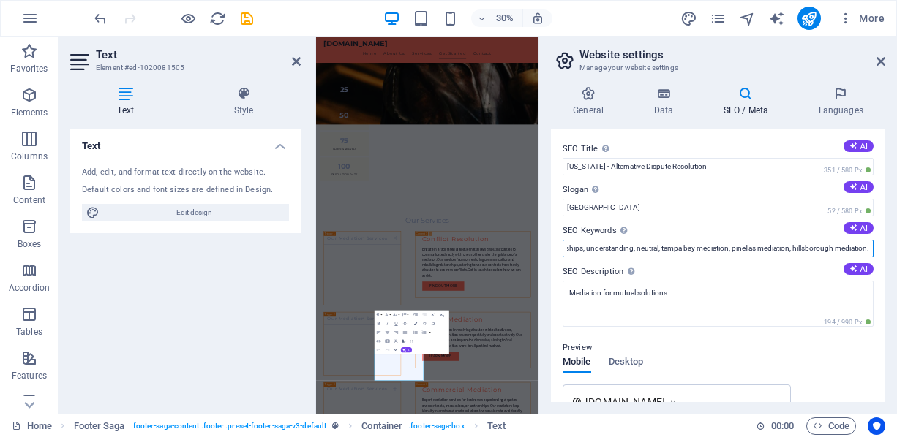
click at [799, 247] on input "mediation, mediate, mediator, mediation, alternative dispute resolution, confli…" at bounding box center [717, 249] width 311 height 18
drag, startPoint x: 802, startPoint y: 247, endPoint x: 840, endPoint y: 251, distance: 38.2
click at [840, 251] on input "mediation, mediate, mediator, mediation, alternative dispute resolution, confli…" at bounding box center [717, 249] width 311 height 18
click at [863, 251] on input "mediation, mediate, mediator, mediation, alternative dispute resolution, confli…" at bounding box center [717, 249] width 311 height 18
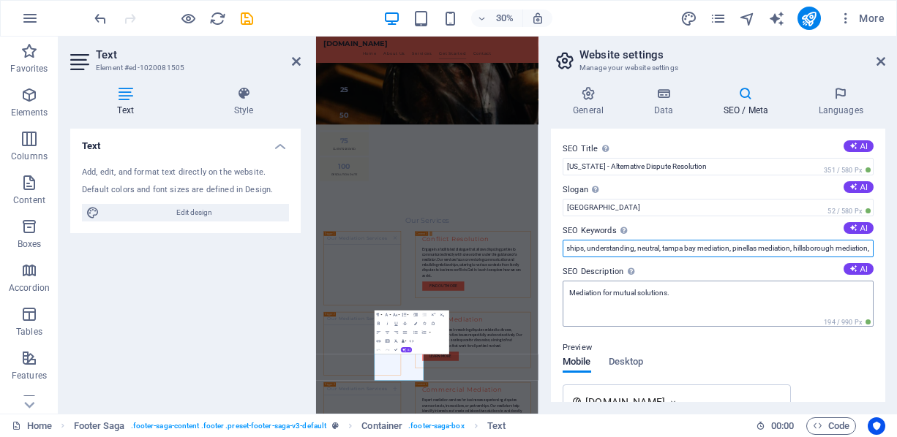
type input "mediation, mediate, mediator, mediation, alternative dispute resolution, confli…"
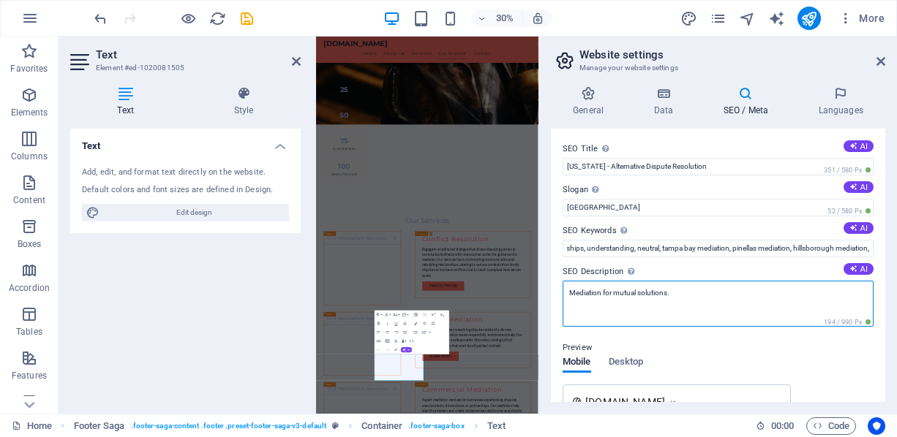
scroll to position [0, 0]
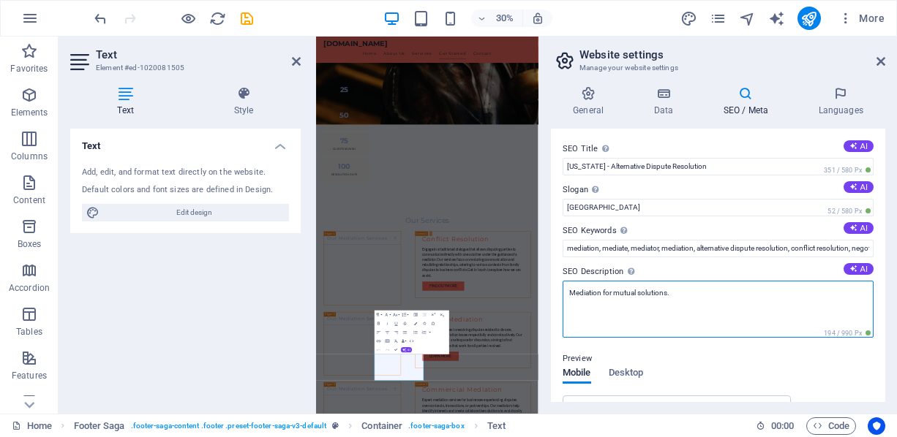
drag, startPoint x: 618, startPoint y: 293, endPoint x: 566, endPoint y: 293, distance: 51.9
click at [566, 293] on textarea "Mediation for mutual solutions." at bounding box center [717, 309] width 311 height 57
type textarea "Mediation for mutual solutions."
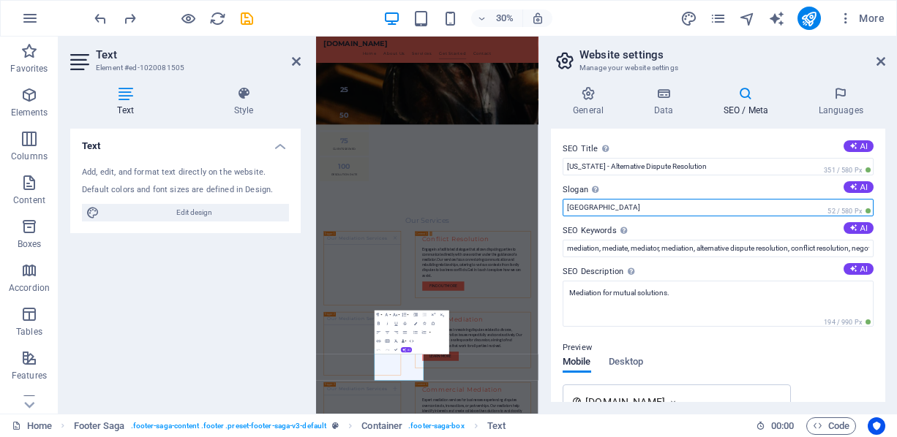
click at [621, 205] on input "Berlin" at bounding box center [717, 208] width 311 height 18
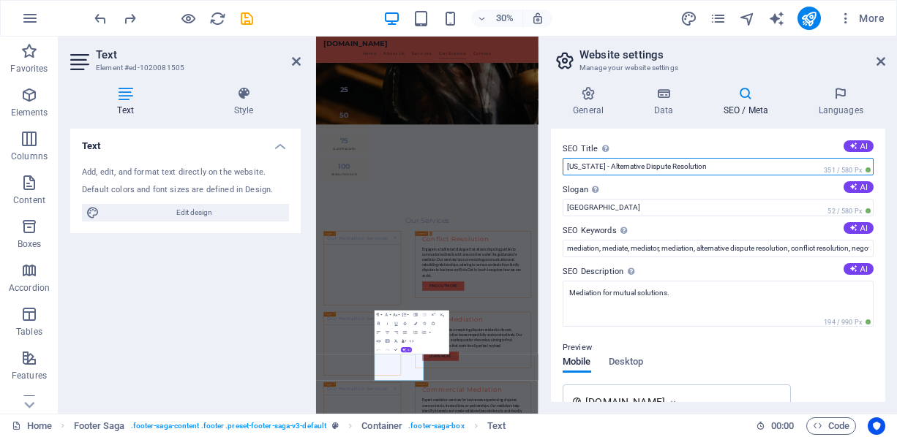
drag, startPoint x: 592, startPoint y: 165, endPoint x: 726, endPoint y: 167, distance: 133.8
click at [734, 163] on input "Florida - Alternative Dispute Resolution" at bounding box center [717, 167] width 311 height 18
type input "Florida - Mediation"
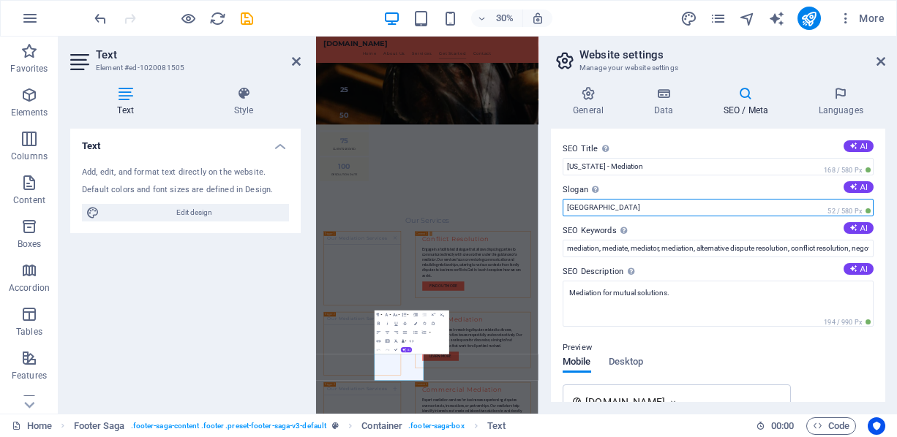
click at [680, 212] on input "Berlin" at bounding box center [717, 208] width 311 height 18
type input "Alternative Dispute Resolution"
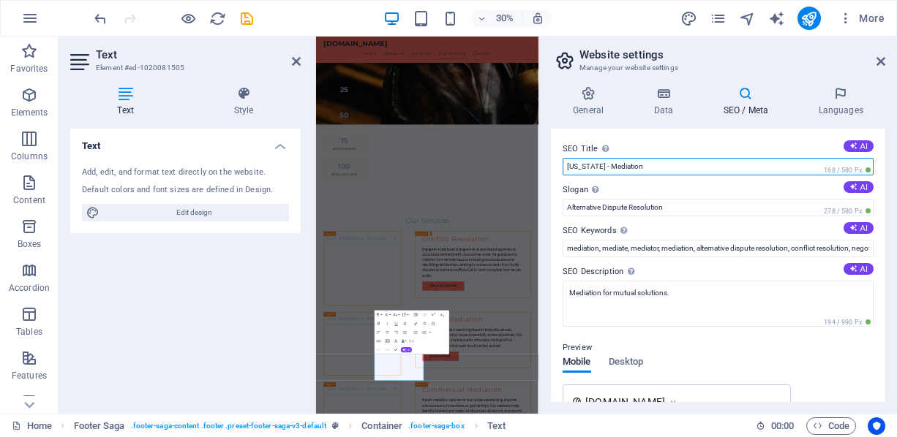
click at [644, 167] on input "Florida - Mediation" at bounding box center [717, 167] width 311 height 18
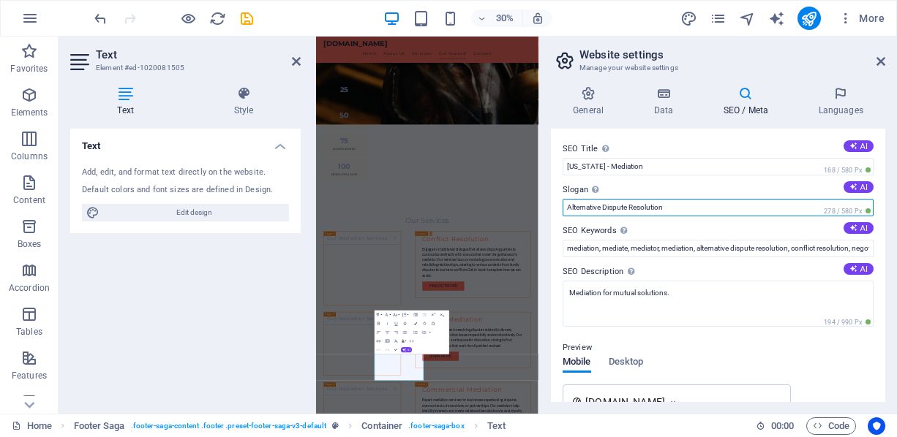
click at [647, 206] on input "Alternative Dispute Resolution" at bounding box center [717, 208] width 311 height 18
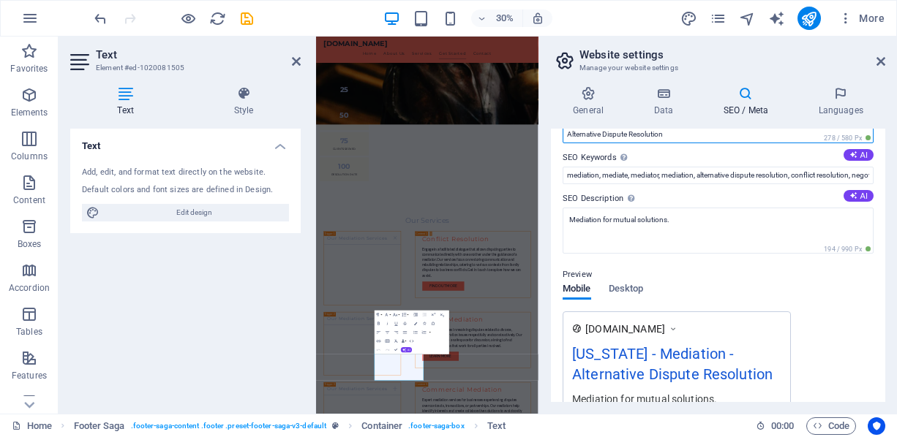
scroll to position [146, 0]
